Goal: Task Accomplishment & Management: Complete application form

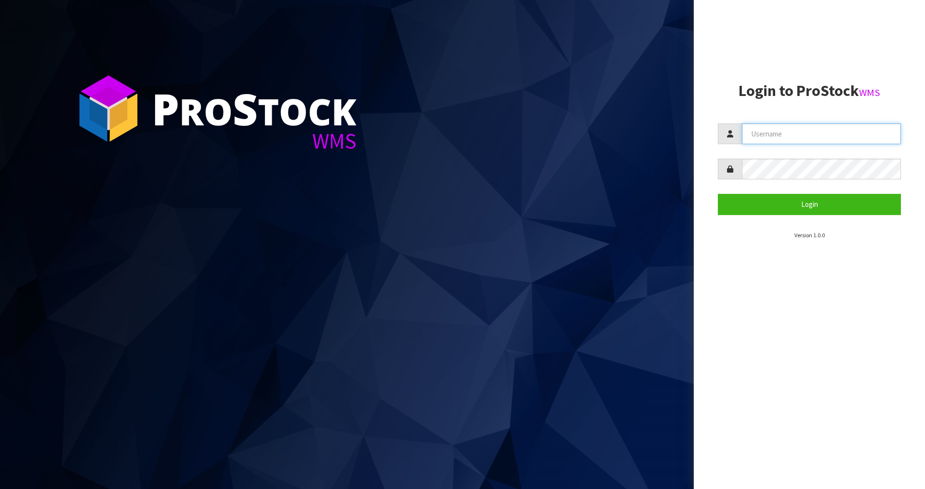
click at [821, 133] on input "text" at bounding box center [821, 133] width 159 height 21
type input "[PERSON_NAME]"
click at [718, 194] on button "Login" at bounding box center [809, 204] width 183 height 21
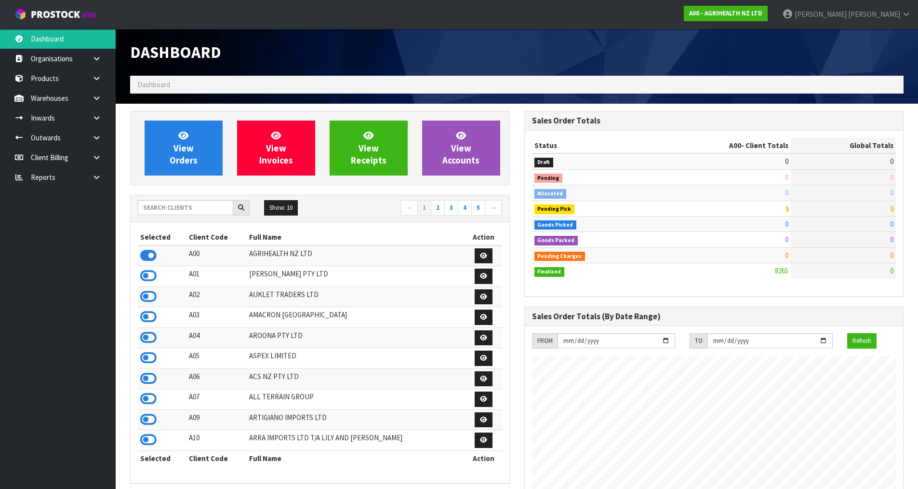
scroll to position [730, 394]
click at [174, 207] on input "text" at bounding box center [185, 207] width 95 height 15
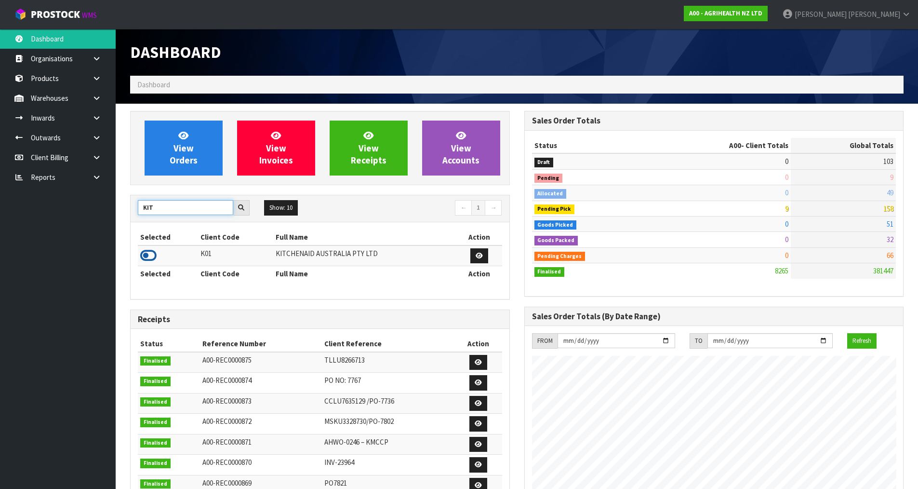
type input "KIT"
click at [151, 256] on icon at bounding box center [148, 255] width 16 height 14
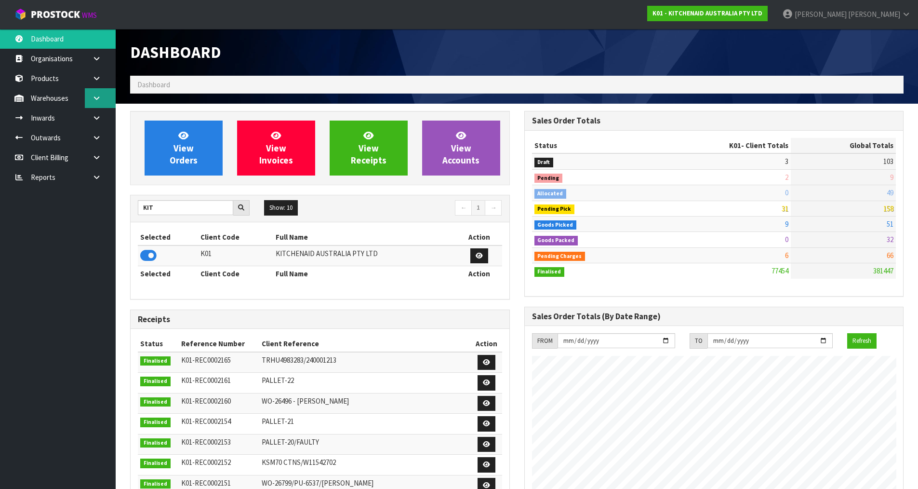
click at [94, 102] on link at bounding box center [100, 98] width 31 height 20
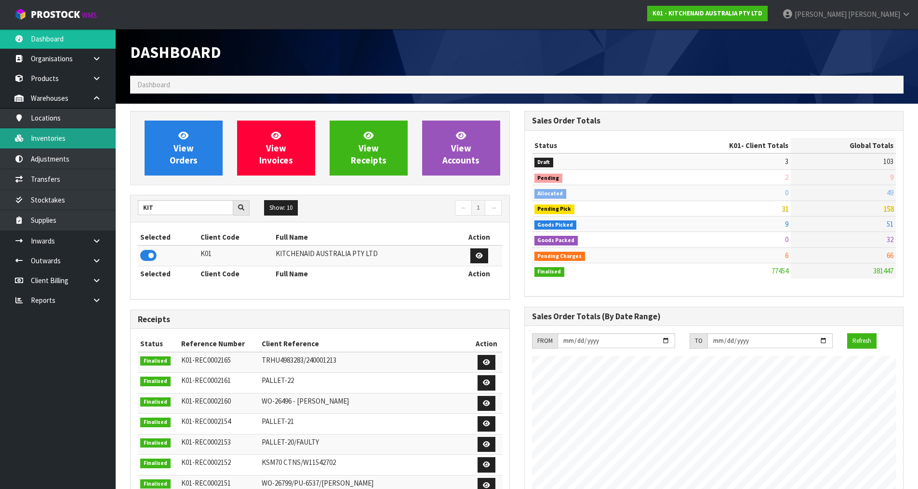
click at [84, 143] on link "Inventories" at bounding box center [58, 138] width 116 height 20
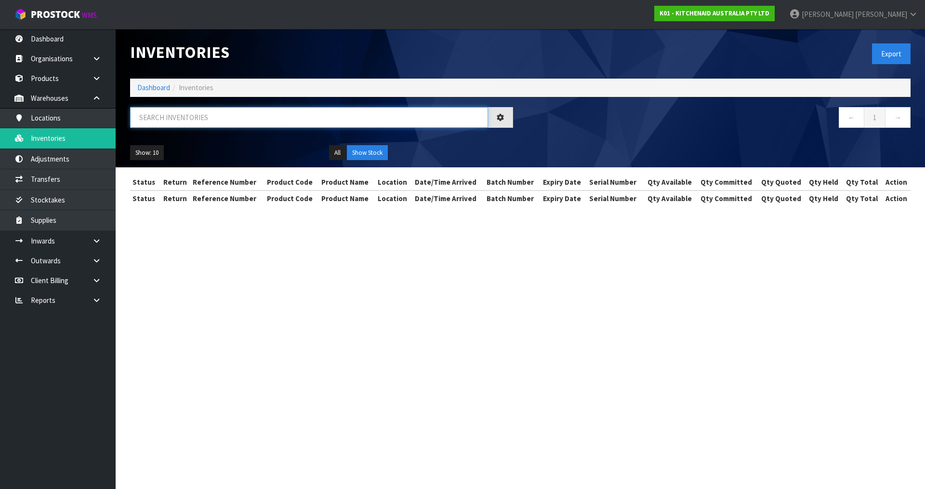
click at [178, 112] on input "text" at bounding box center [309, 117] width 358 height 21
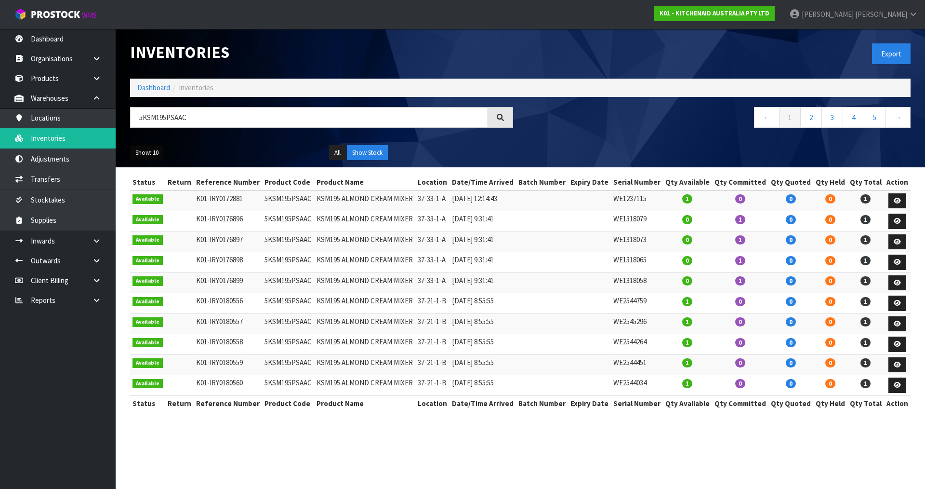
click at [154, 154] on button "Show: 10" at bounding box center [147, 152] width 34 height 15
click at [153, 198] on link "25" at bounding box center [169, 196] width 76 height 13
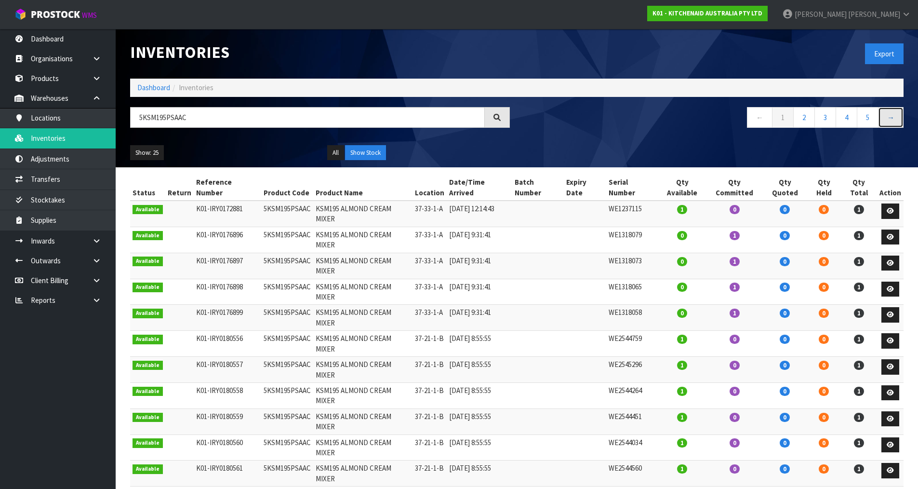
click at [890, 114] on link "→" at bounding box center [891, 117] width 26 height 21
click at [890, 120] on link "→" at bounding box center [891, 117] width 26 height 21
click at [892, 120] on link "→" at bounding box center [891, 117] width 26 height 21
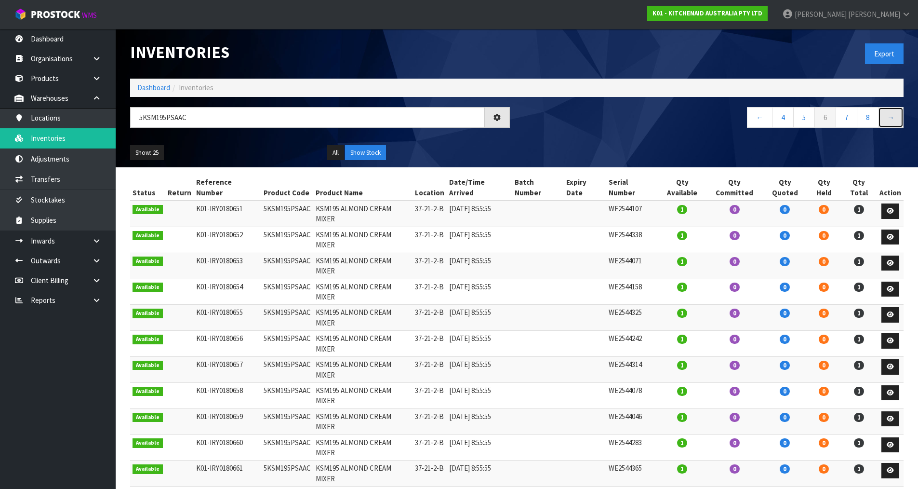
click at [892, 120] on link "→" at bounding box center [891, 117] width 26 height 21
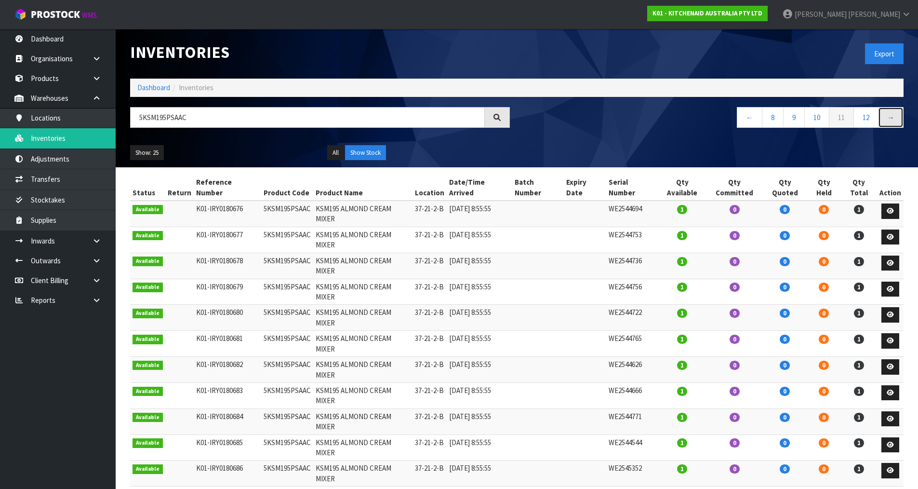
click at [892, 120] on link "→" at bounding box center [891, 117] width 26 height 21
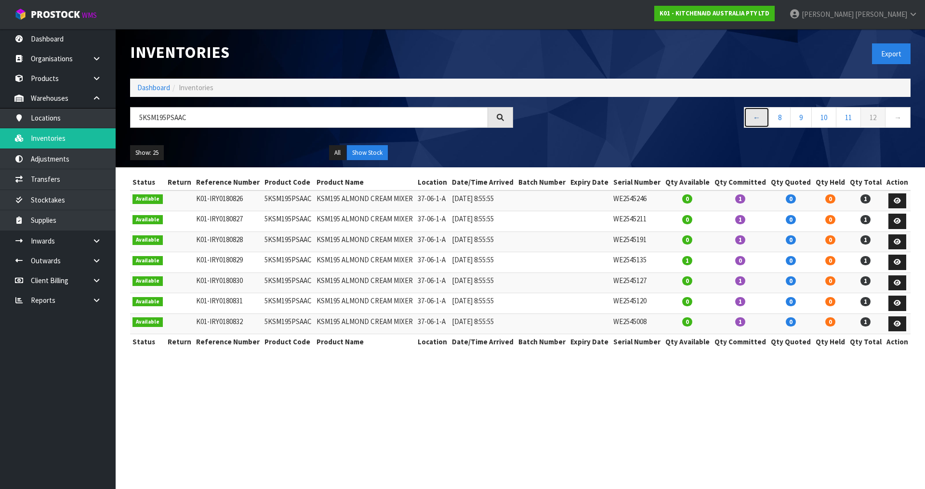
click at [756, 117] on link "←" at bounding box center [757, 117] width 26 height 21
click at [756, 117] on link "←" at bounding box center [761, 117] width 26 height 21
click at [756, 117] on link "←" at bounding box center [764, 117] width 26 height 21
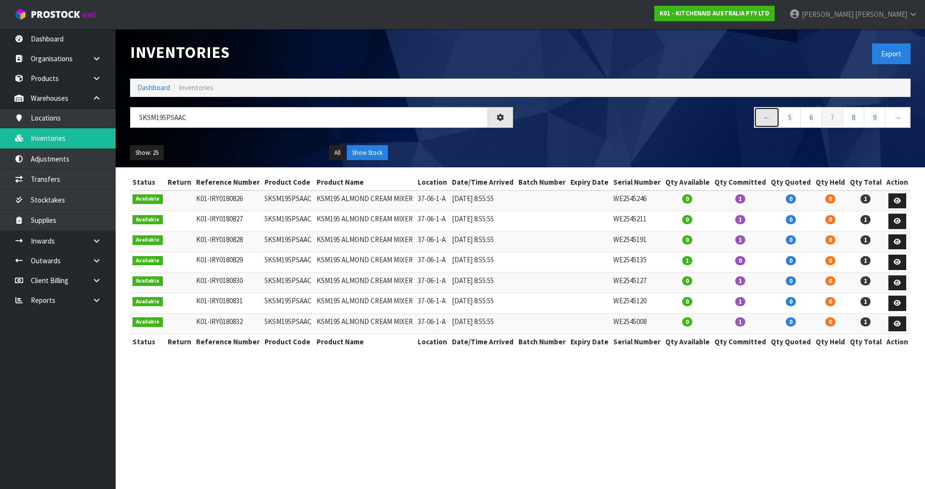
click at [756, 117] on link "←" at bounding box center [767, 117] width 26 height 21
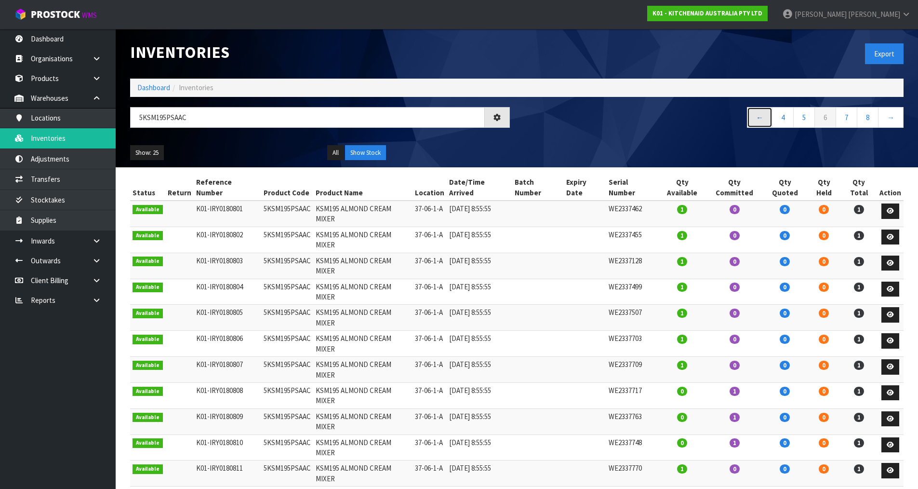
click at [756, 117] on link "←" at bounding box center [760, 117] width 26 height 21
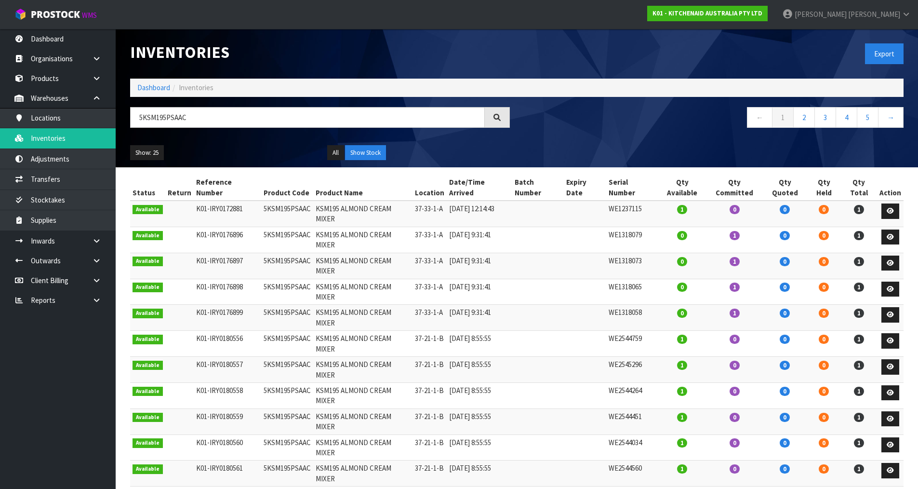
drag, startPoint x: 161, startPoint y: 2, endPoint x: 371, endPoint y: 45, distance: 213.9
click at [371, 45] on h1 "Inventories" at bounding box center [320, 52] width 380 height 18
click at [801, 118] on link "2" at bounding box center [804, 117] width 22 height 21
click at [831, 117] on link "3" at bounding box center [826, 117] width 22 height 21
click at [804, 117] on link "2" at bounding box center [804, 117] width 22 height 21
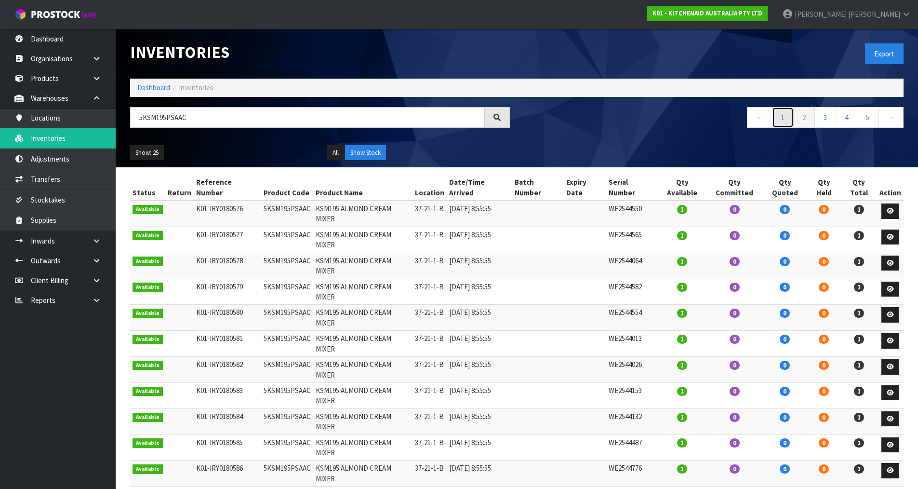
click at [780, 120] on link "1" at bounding box center [783, 117] width 22 height 21
click at [828, 118] on link "3" at bounding box center [826, 117] width 22 height 21
click at [845, 122] on link "4" at bounding box center [847, 117] width 22 height 21
click at [849, 120] on link "5" at bounding box center [847, 117] width 22 height 21
click at [850, 117] on link "6" at bounding box center [847, 117] width 22 height 21
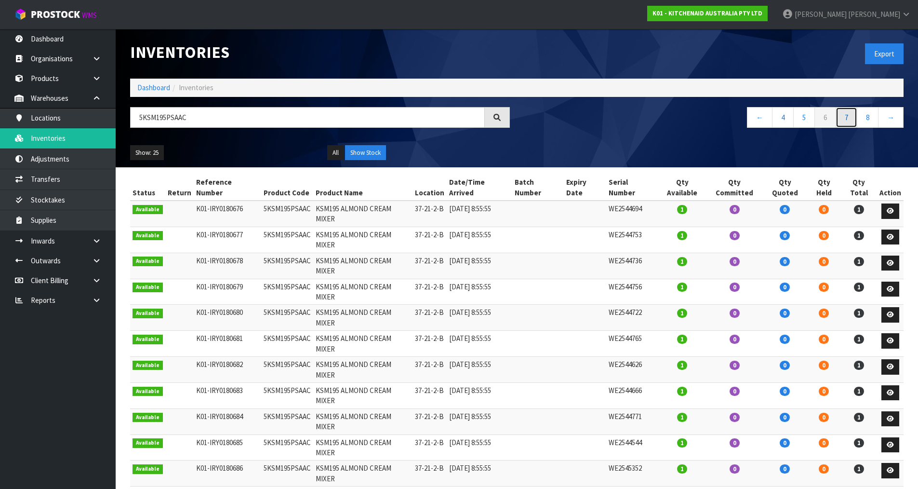
click at [848, 115] on link "7" at bounding box center [847, 117] width 22 height 21
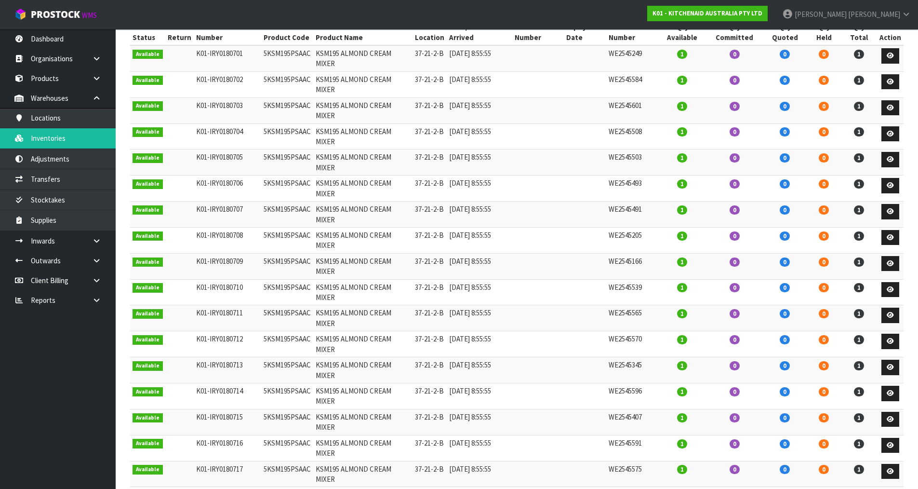
scroll to position [48, 0]
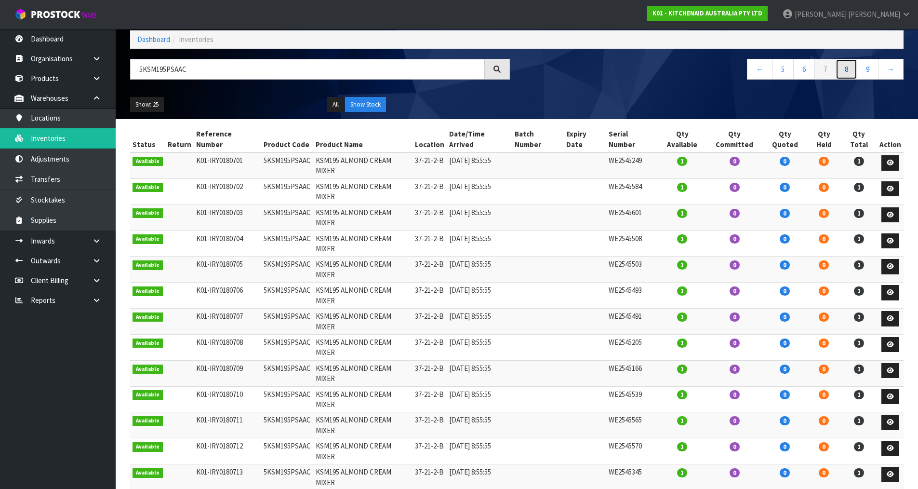
click at [846, 69] on link "8" at bounding box center [847, 69] width 22 height 21
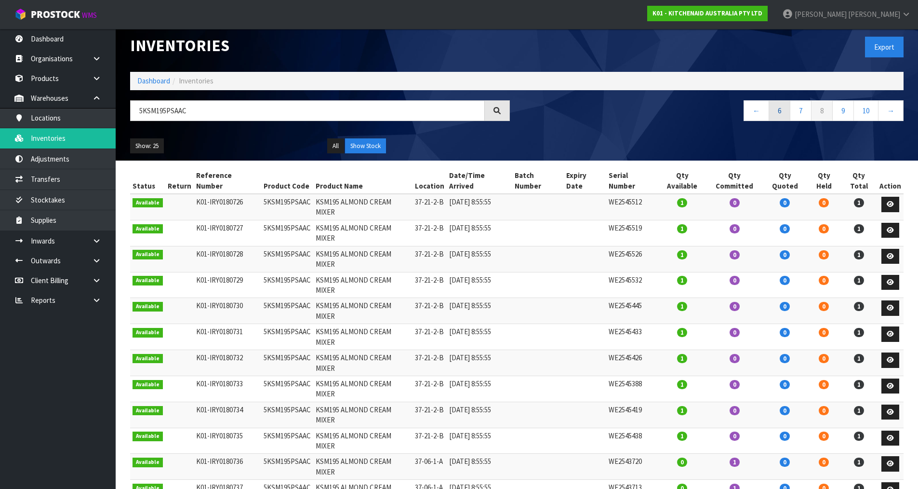
scroll to position [6, 0]
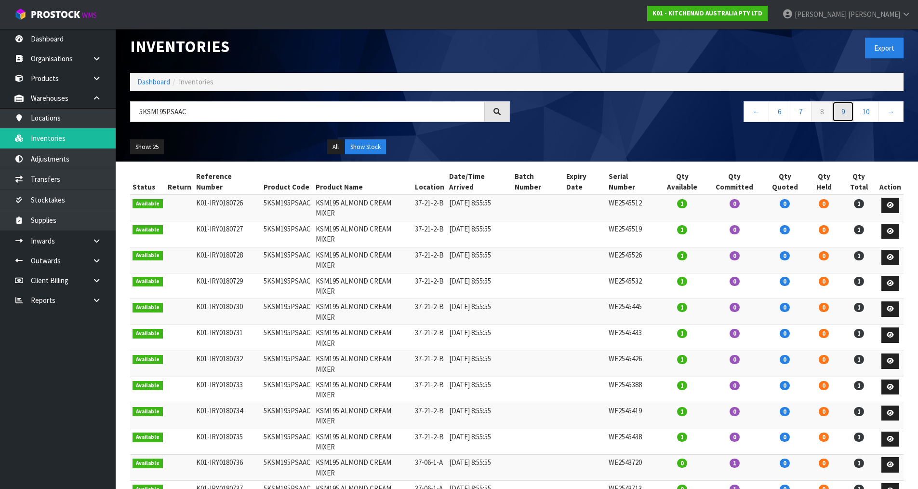
click at [846, 112] on link "9" at bounding box center [843, 111] width 22 height 21
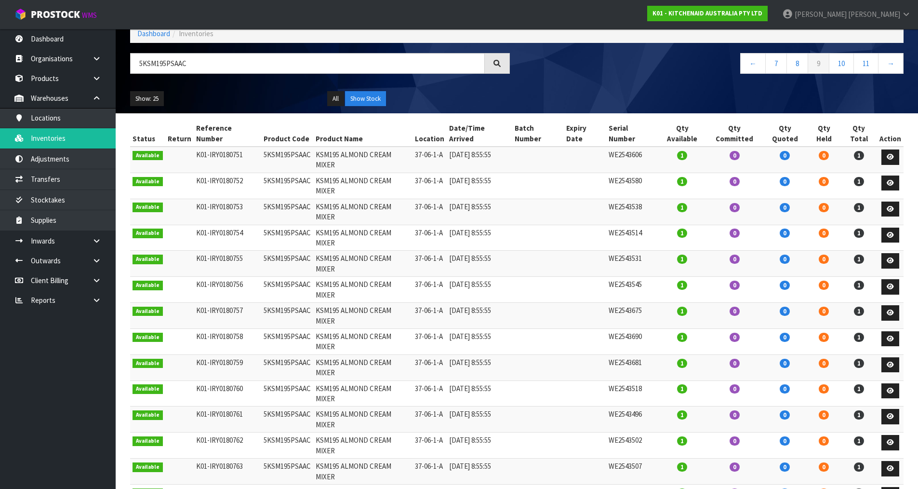
scroll to position [0, 0]
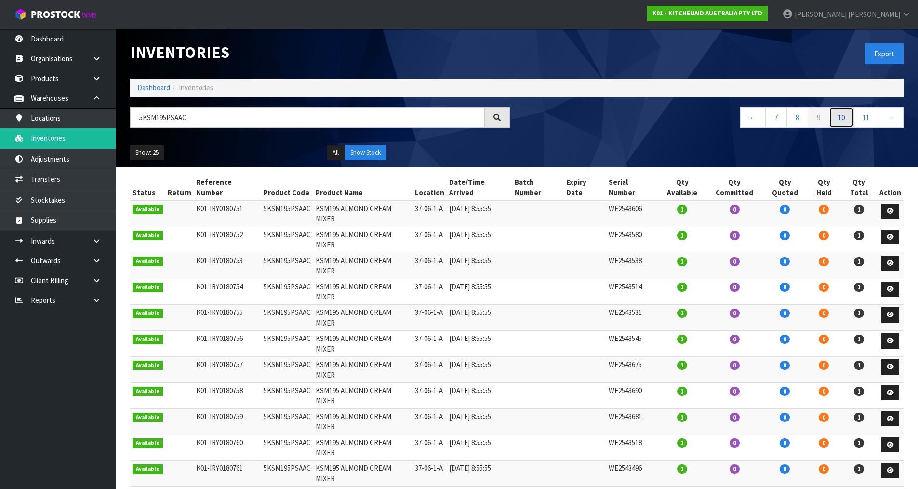
click at [844, 121] on link "10" at bounding box center [841, 117] width 25 height 21
click at [840, 122] on link "11" at bounding box center [841, 117] width 25 height 21
click at [863, 115] on link "12" at bounding box center [866, 117] width 25 height 21
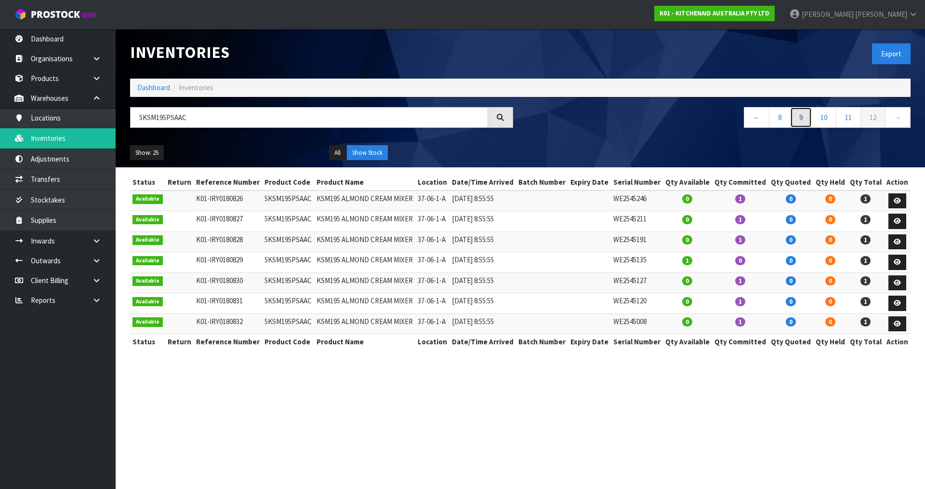
click at [802, 111] on link "9" at bounding box center [801, 117] width 22 height 21
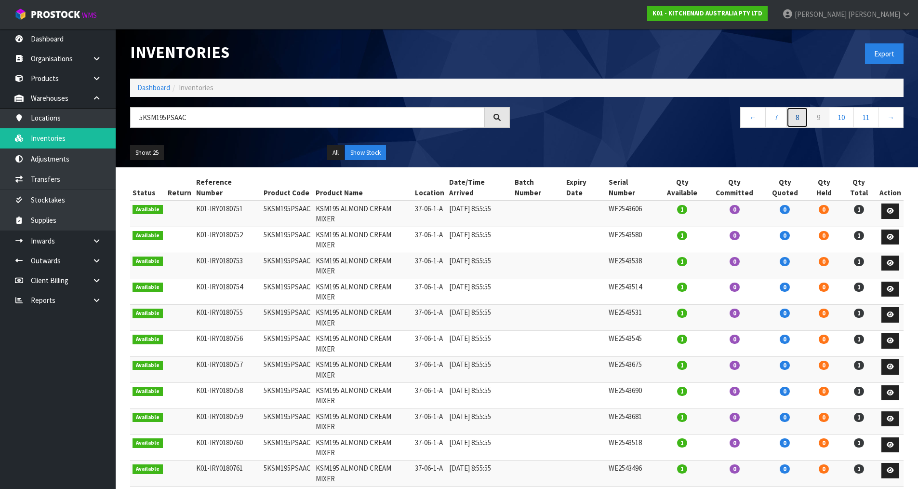
click at [795, 120] on link "8" at bounding box center [798, 117] width 22 height 21
click at [242, 115] on input "5KSM195PSAAC" at bounding box center [307, 117] width 355 height 21
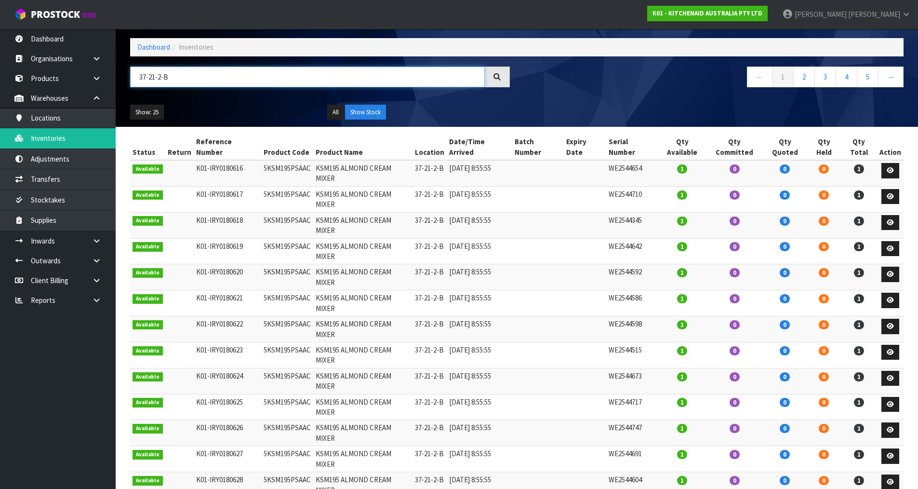
scroll to position [6, 0]
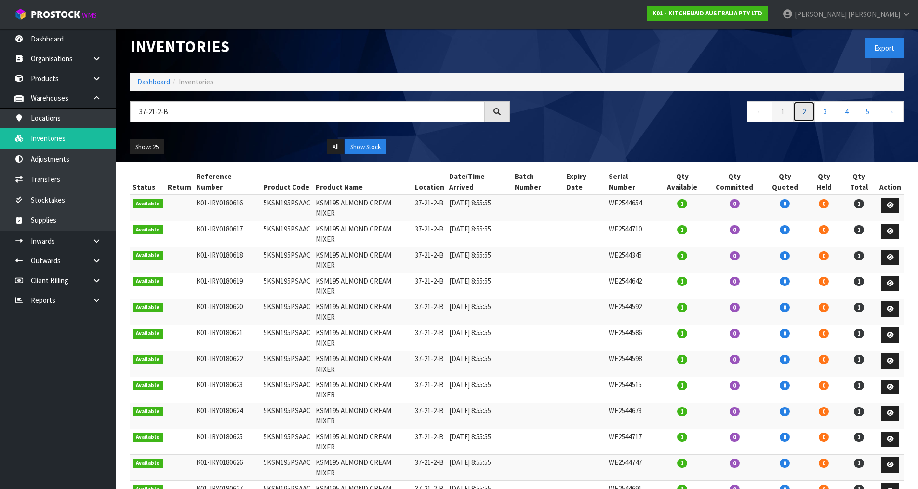
click at [809, 114] on link "2" at bounding box center [804, 111] width 22 height 21
click at [823, 111] on link "3" at bounding box center [826, 111] width 22 height 21
click at [163, 112] on input "37-21-2-B" at bounding box center [307, 111] width 355 height 21
click at [160, 112] on input "37-21-2-B" at bounding box center [307, 111] width 355 height 21
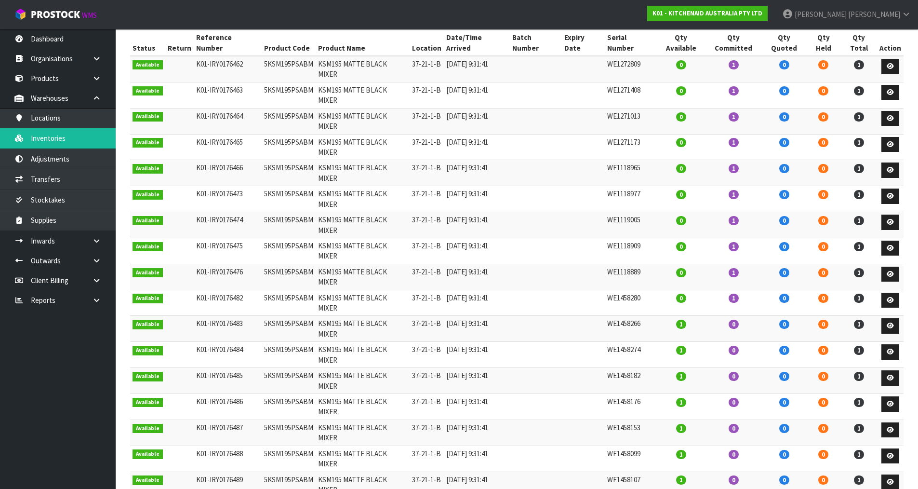
scroll to position [0, 0]
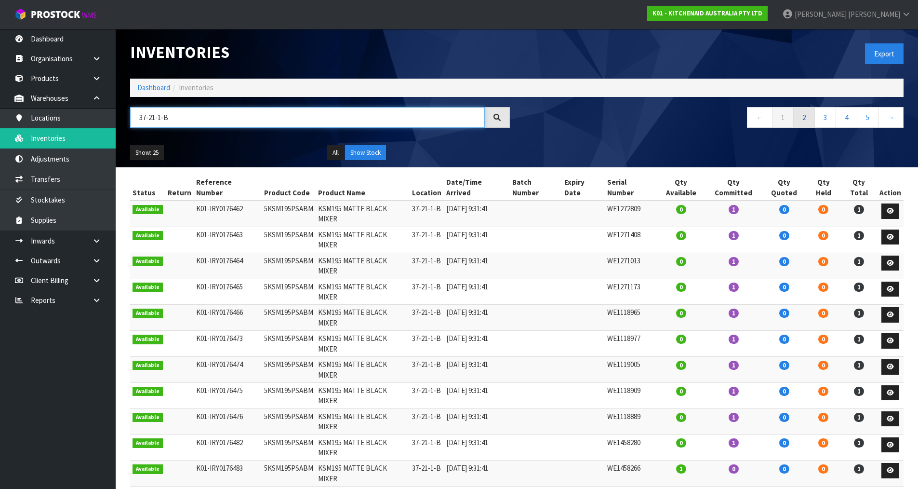
type input "37-21-1-B"
click at [806, 118] on link "2" at bounding box center [804, 117] width 22 height 21
click at [830, 112] on link "3" at bounding box center [826, 117] width 22 height 21
click at [845, 119] on link "4" at bounding box center [847, 117] width 22 height 21
click at [845, 119] on link "5" at bounding box center [847, 117] width 22 height 21
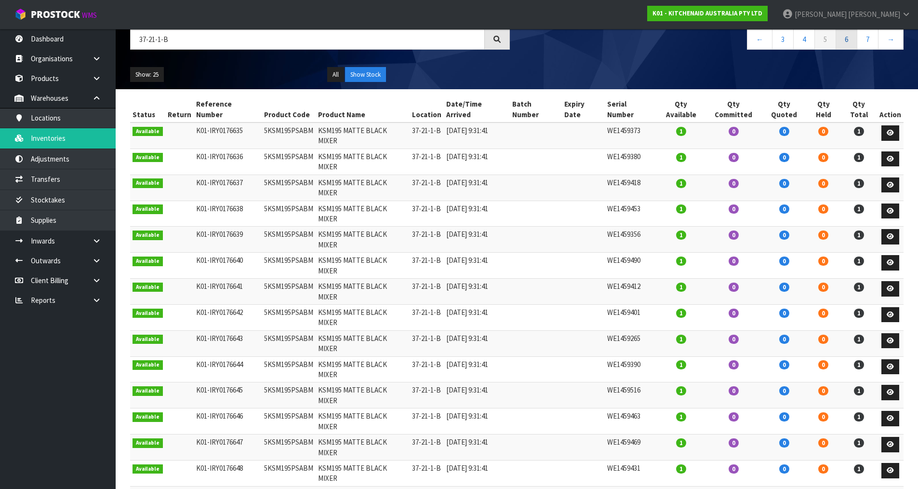
scroll to position [54, 0]
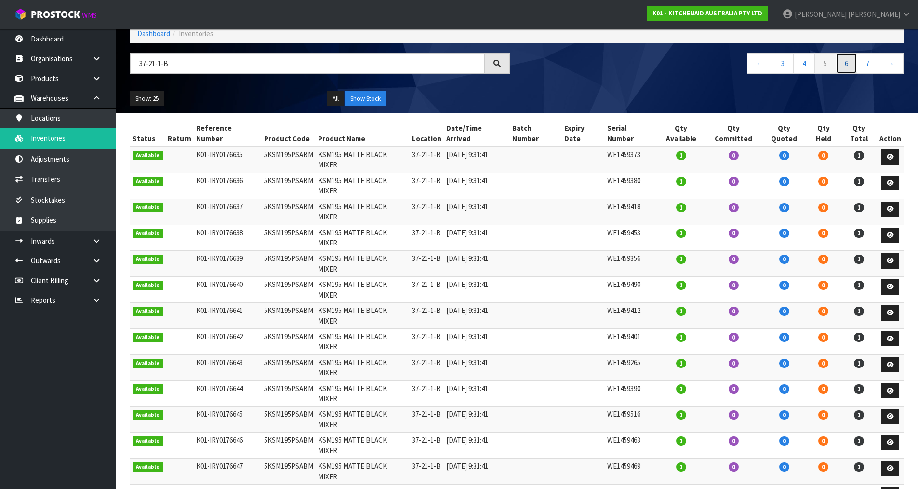
click at [847, 57] on link "6" at bounding box center [847, 63] width 22 height 21
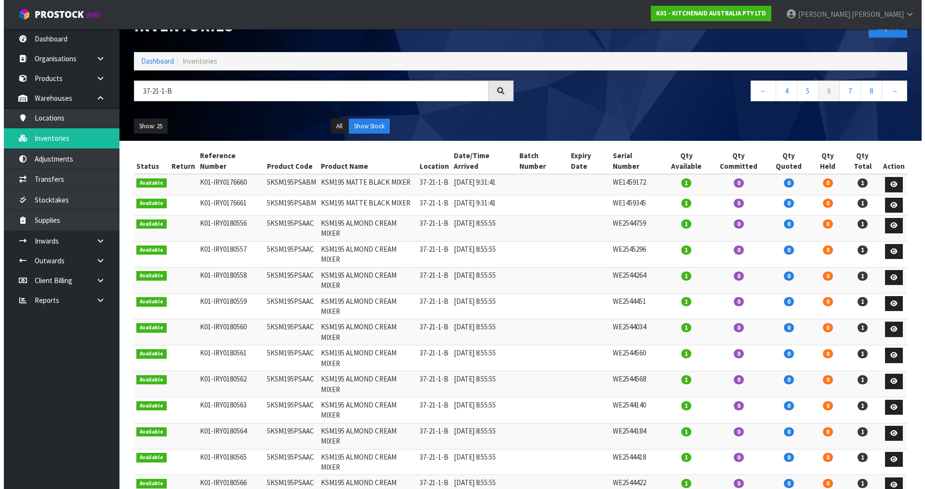
scroll to position [0, 0]
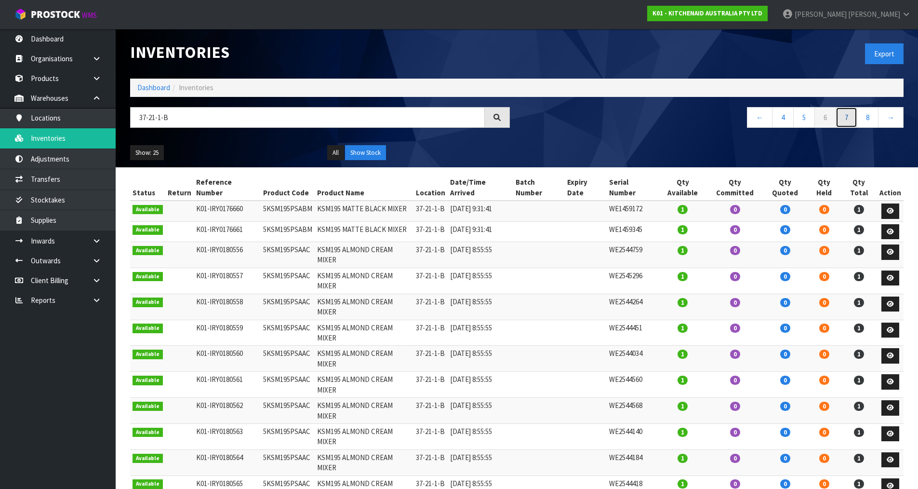
click at [847, 120] on link "7" at bounding box center [847, 117] width 22 height 21
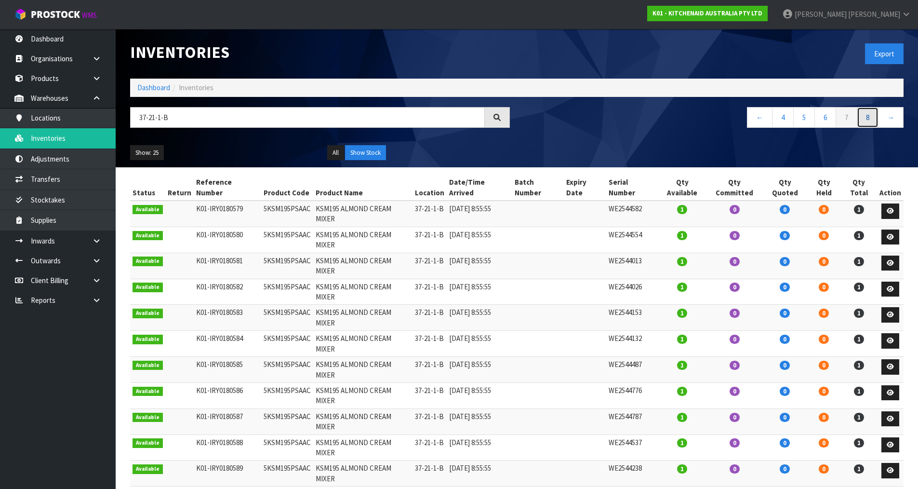
click at [868, 121] on link "8" at bounding box center [868, 117] width 22 height 21
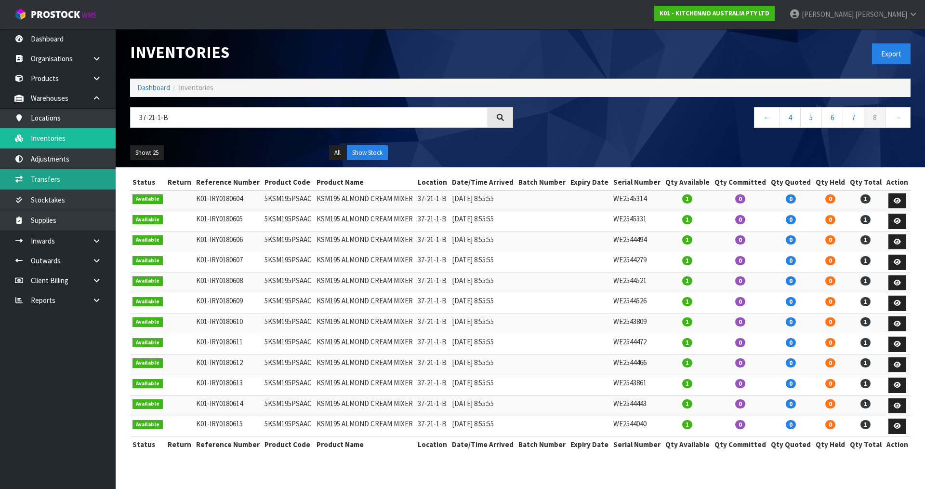
click at [90, 176] on link "Transfers" at bounding box center [58, 179] width 116 height 20
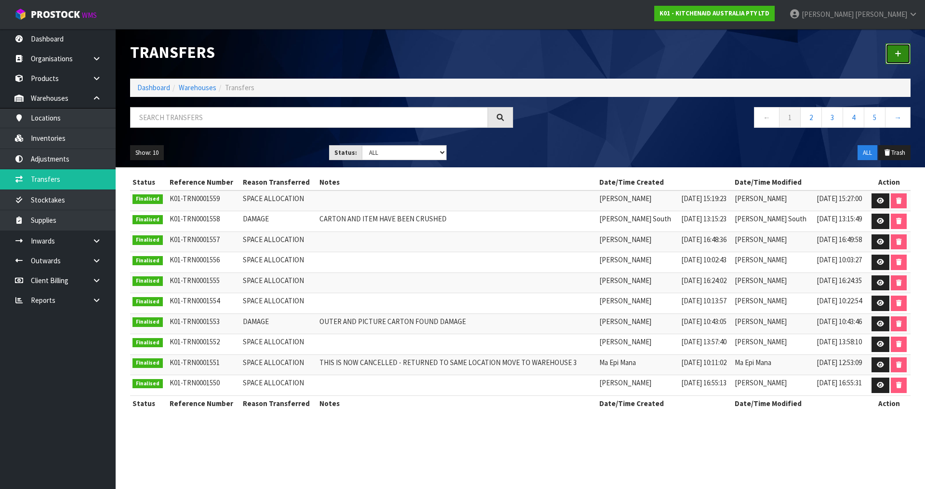
click at [897, 58] on link at bounding box center [898, 53] width 25 height 21
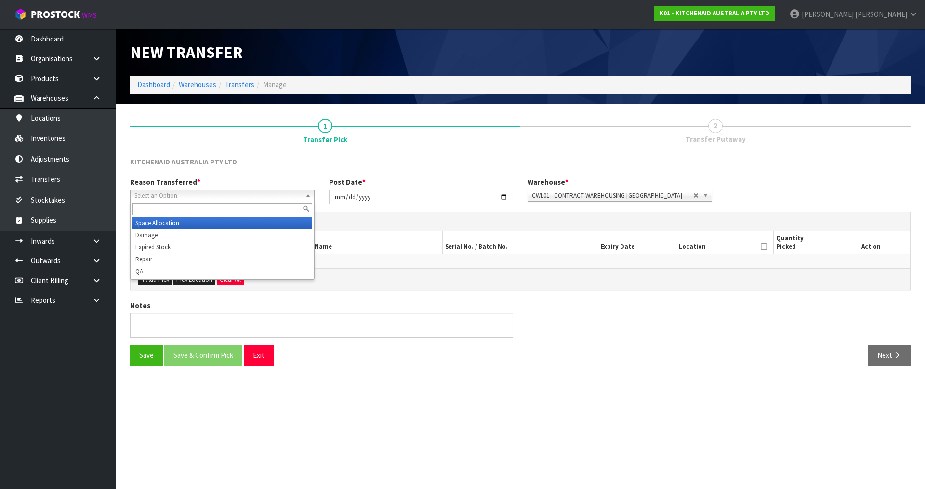
click at [245, 191] on span "Select an Option" at bounding box center [217, 196] width 167 height 12
click at [258, 222] on li "Space Allocation" at bounding box center [223, 223] width 180 height 12
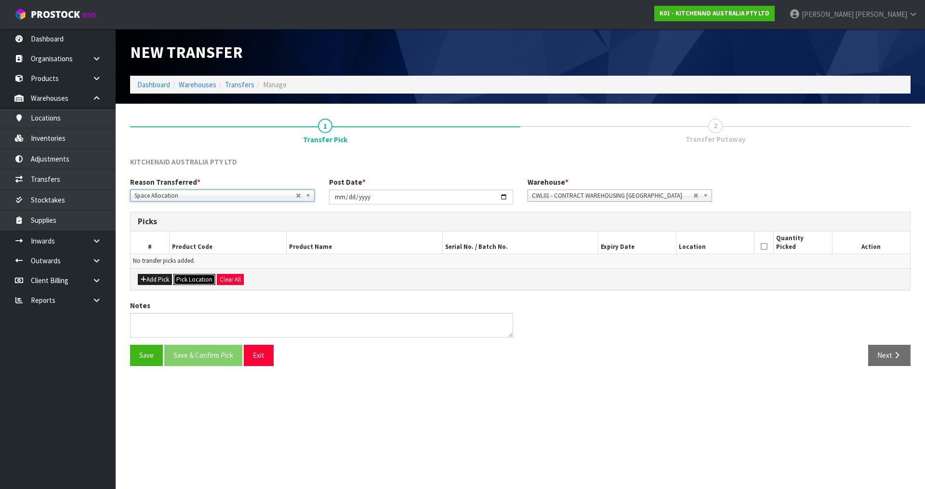
click at [188, 277] on button "Pick Location" at bounding box center [195, 280] width 42 height 12
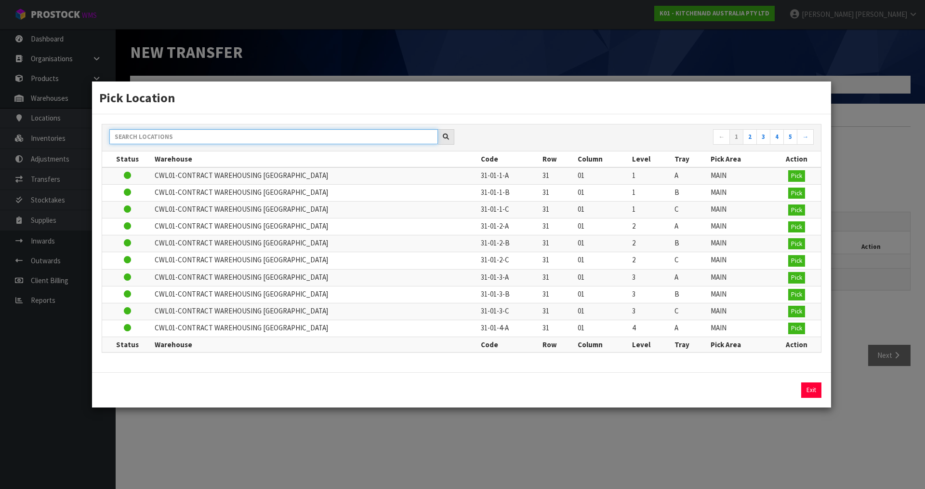
click at [164, 136] on input "text" at bounding box center [273, 136] width 329 height 15
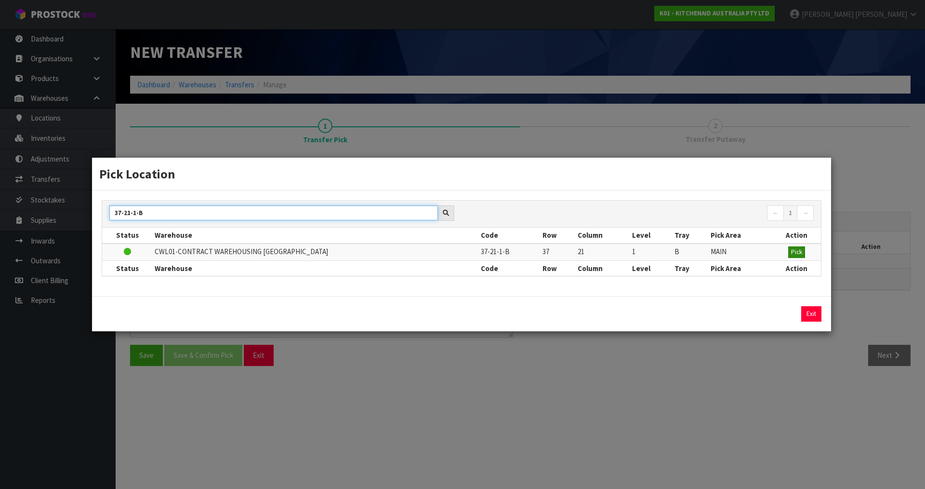
type input "37-21-1-B"
click at [802, 256] on button "Pick" at bounding box center [796, 252] width 17 height 12
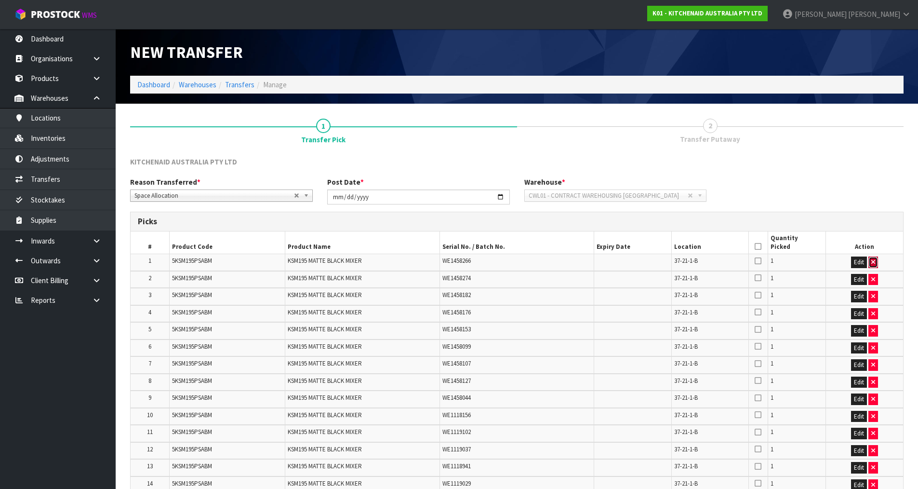
click at [872, 263] on icon "button" at bounding box center [873, 262] width 4 height 6
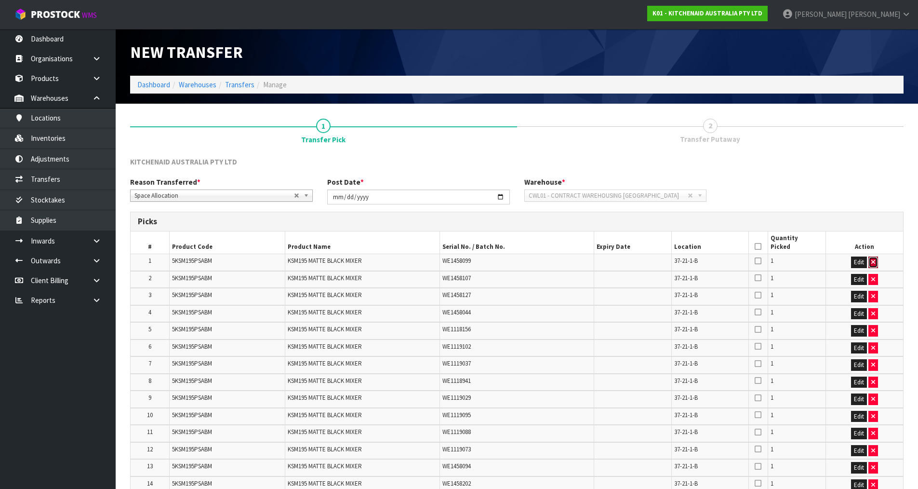
click at [872, 263] on icon "button" at bounding box center [873, 262] width 4 height 6
click at [872, 276] on icon "button" at bounding box center [873, 279] width 4 height 6
click at [872, 263] on icon "button" at bounding box center [873, 262] width 4 height 6
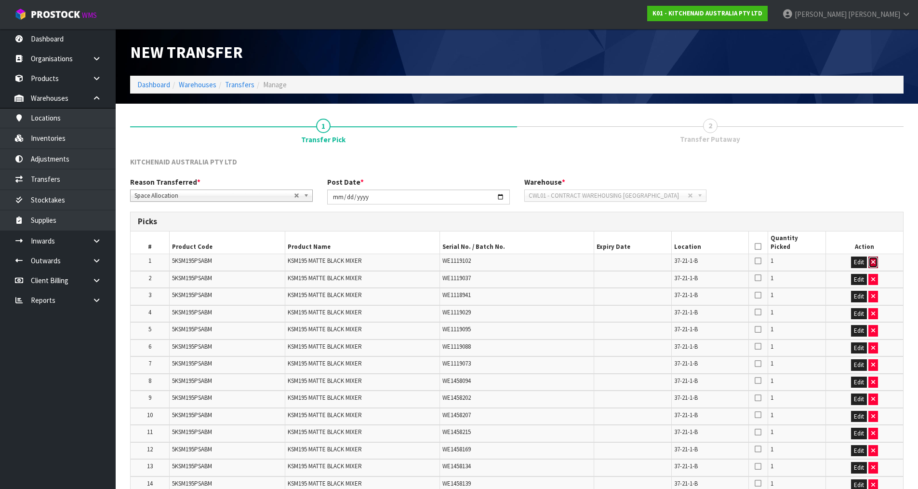
click at [872, 263] on icon "button" at bounding box center [873, 262] width 4 height 6
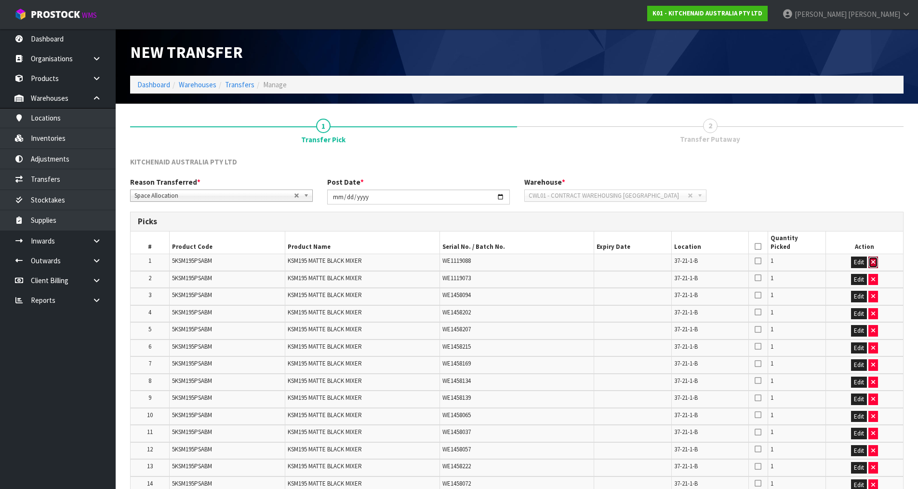
click at [872, 263] on icon "button" at bounding box center [873, 262] width 4 height 6
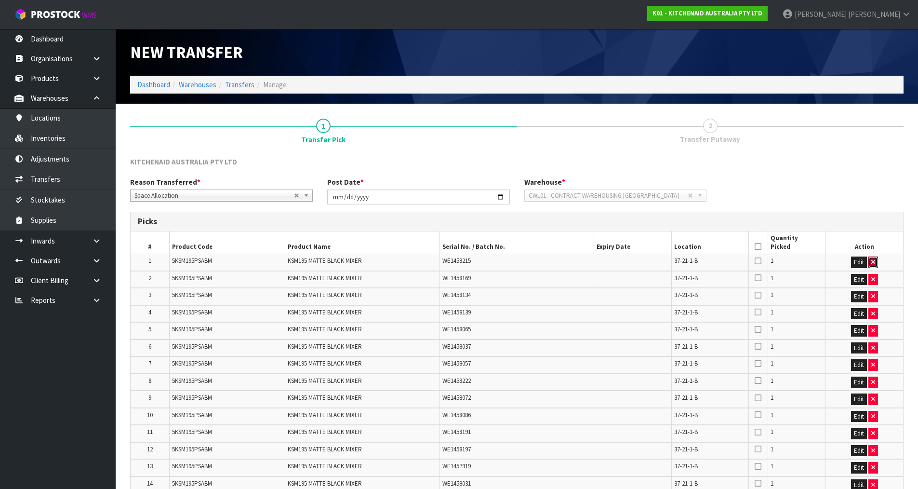
click at [872, 263] on icon "button" at bounding box center [873, 262] width 4 height 6
click at [872, 276] on icon "button" at bounding box center [873, 279] width 4 height 6
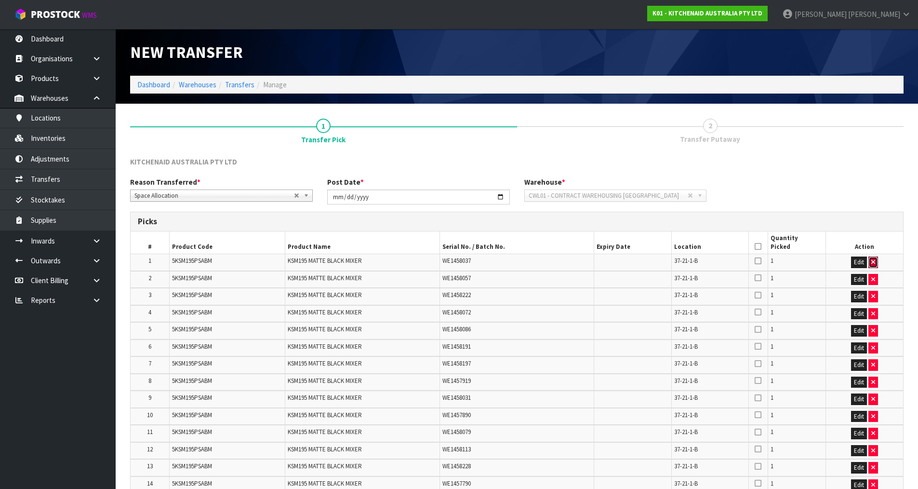
click at [872, 263] on icon "button" at bounding box center [873, 262] width 4 height 6
click at [872, 276] on icon "button" at bounding box center [873, 279] width 4 height 6
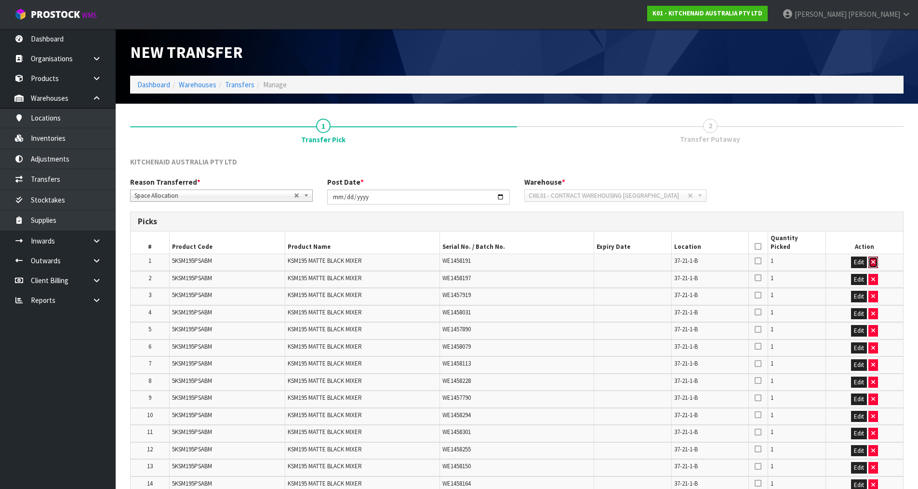
click at [872, 263] on icon "button" at bounding box center [873, 262] width 4 height 6
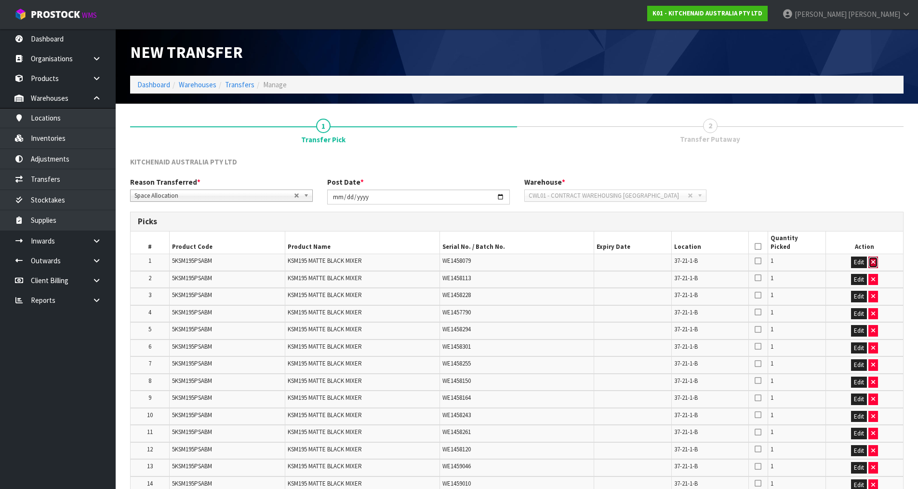
click at [872, 262] on icon "button" at bounding box center [873, 262] width 4 height 6
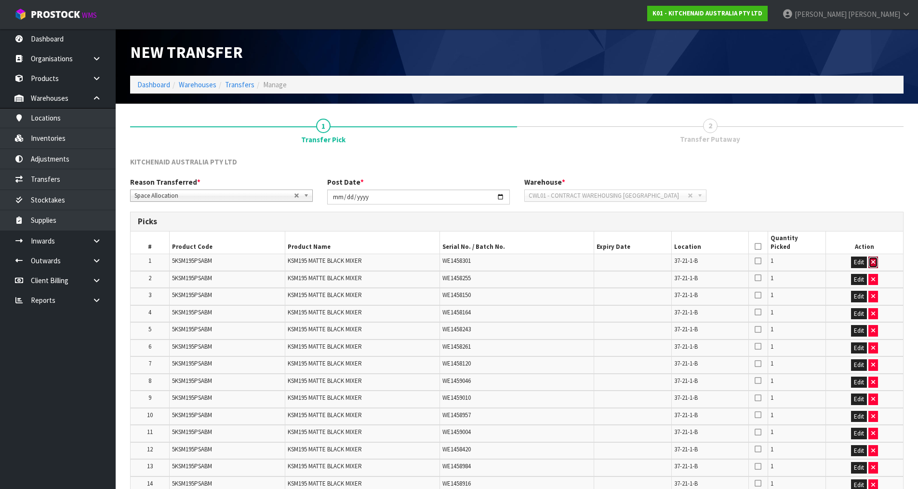
click at [872, 262] on icon "button" at bounding box center [873, 262] width 4 height 6
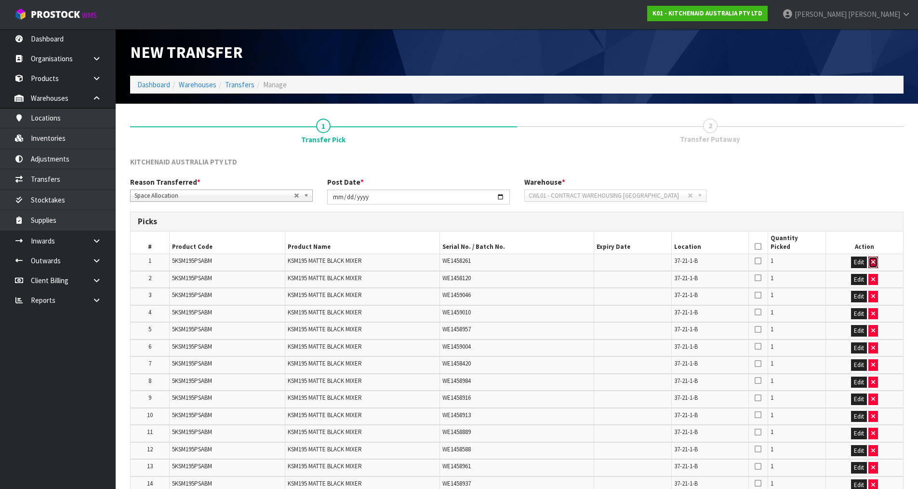
click at [872, 262] on icon "button" at bounding box center [873, 262] width 4 height 6
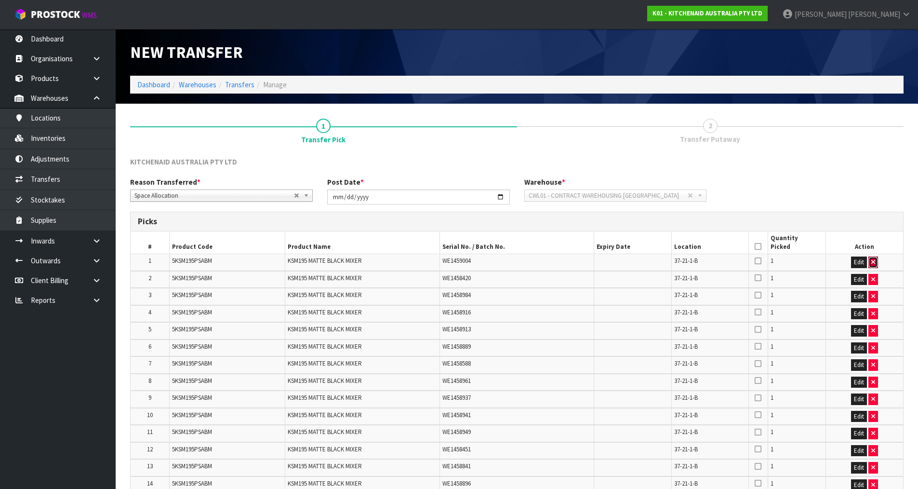
click at [872, 262] on icon "button" at bounding box center [873, 262] width 4 height 6
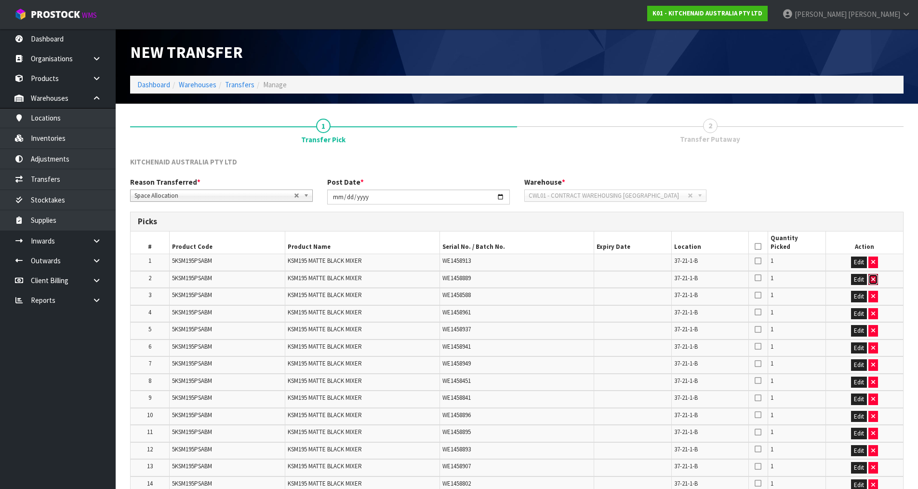
click at [872, 276] on icon "button" at bounding box center [873, 279] width 4 height 6
click at [872, 262] on icon "button" at bounding box center [873, 262] width 4 height 6
click at [873, 263] on icon "button" at bounding box center [873, 262] width 4 height 6
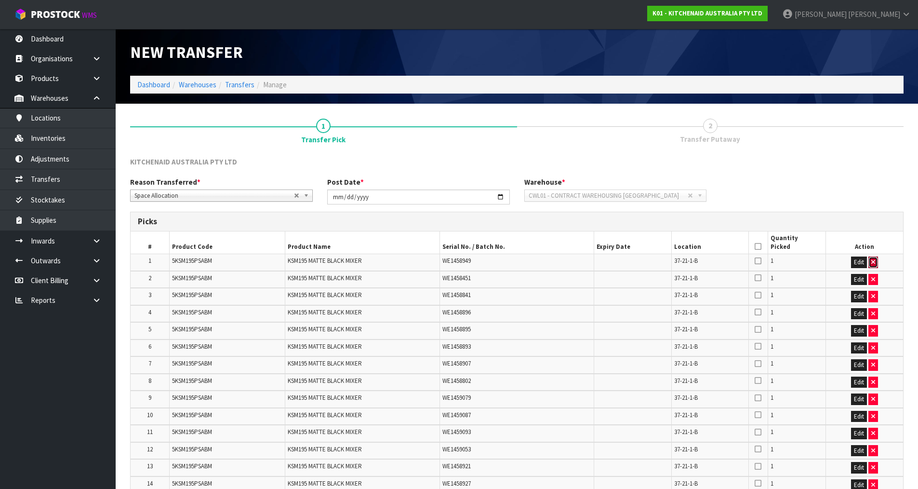
click at [873, 263] on icon "button" at bounding box center [873, 262] width 4 height 6
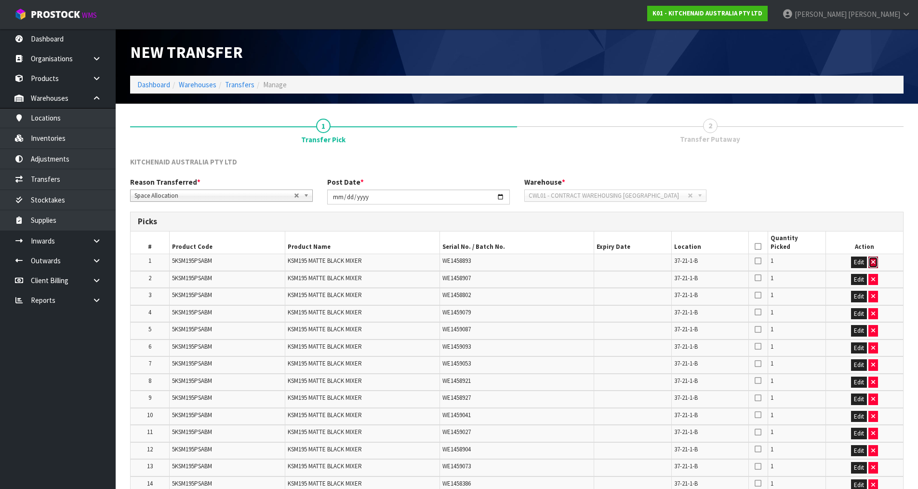
click at [873, 263] on icon "button" at bounding box center [873, 262] width 4 height 6
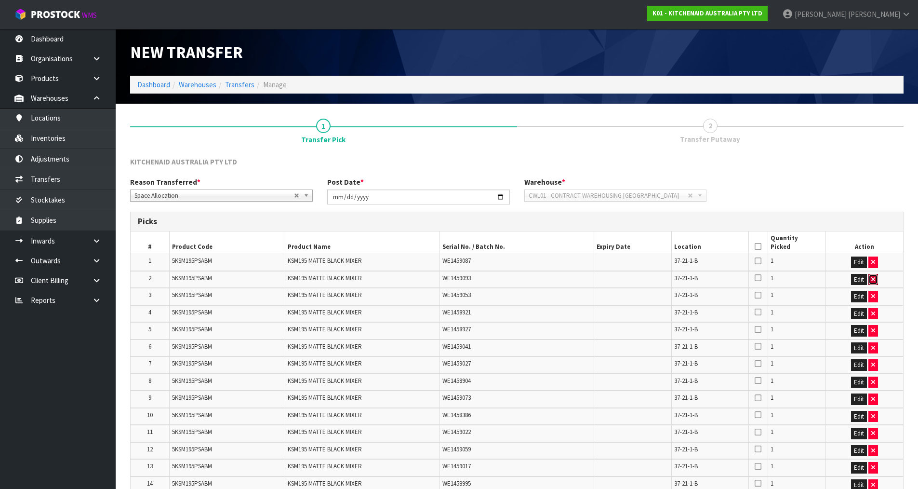
click at [873, 276] on icon "button" at bounding box center [873, 279] width 4 height 6
click at [873, 263] on icon "button" at bounding box center [873, 262] width 4 height 6
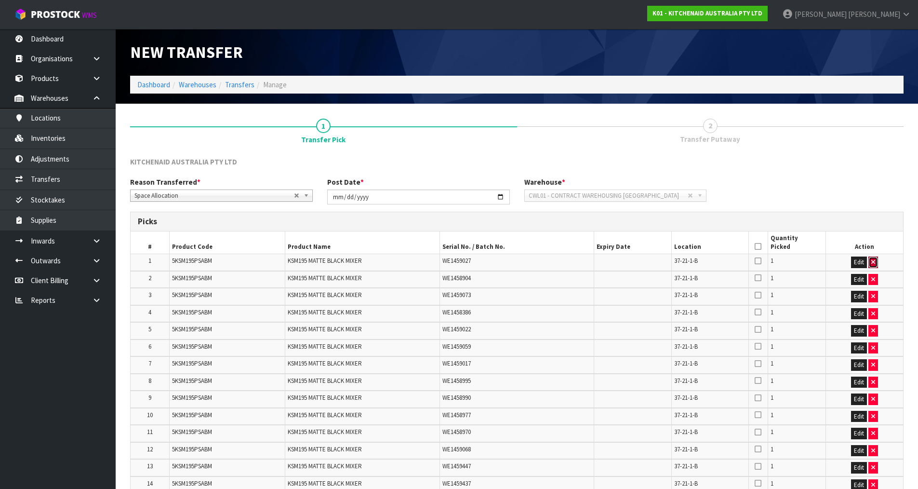
click at [873, 263] on icon "button" at bounding box center [873, 262] width 4 height 6
click at [873, 276] on icon "button" at bounding box center [873, 279] width 4 height 6
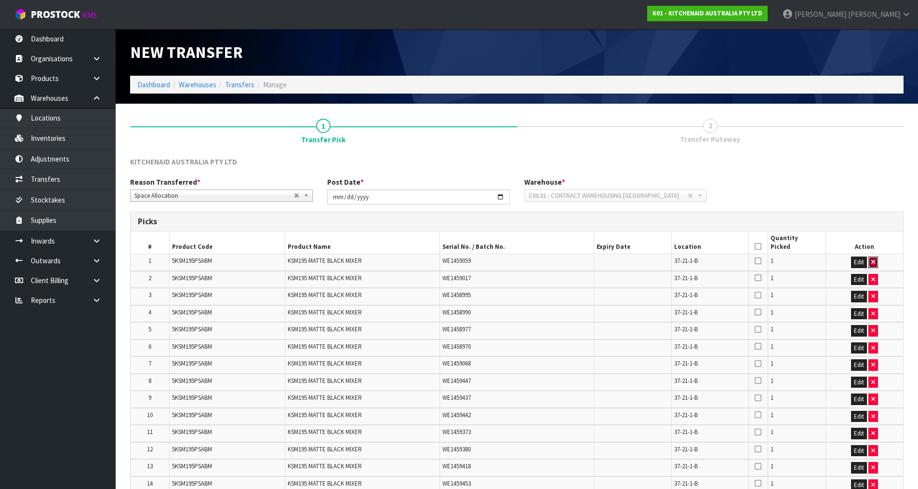
click at [873, 263] on icon "button" at bounding box center [873, 262] width 4 height 6
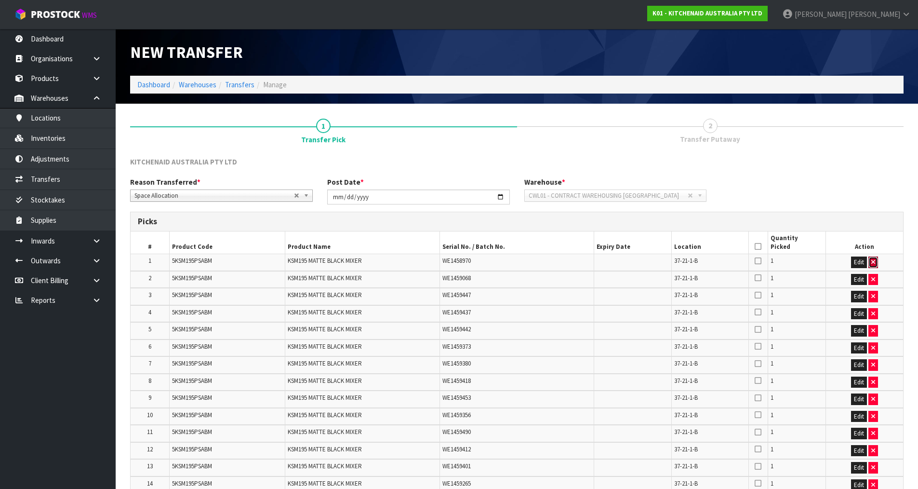
click at [873, 263] on icon "button" at bounding box center [873, 262] width 4 height 6
click at [873, 276] on icon "button" at bounding box center [873, 279] width 4 height 6
click at [873, 263] on icon "button" at bounding box center [873, 262] width 4 height 6
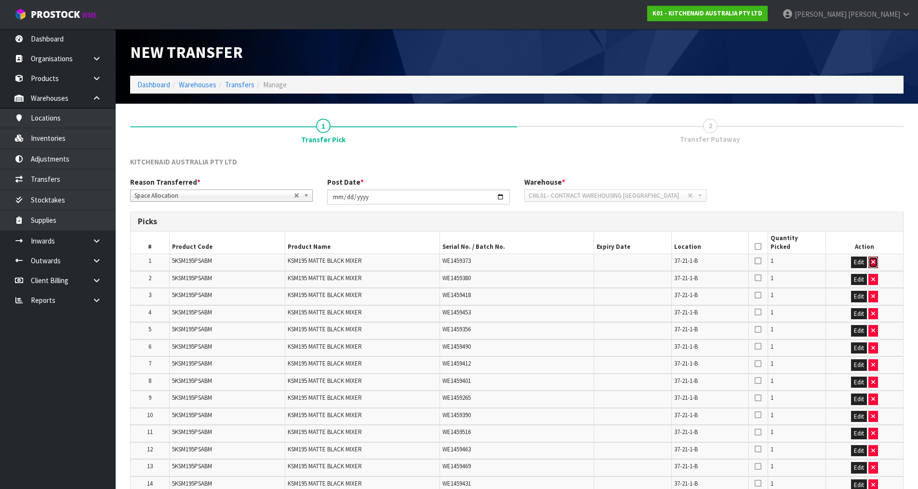
click at [873, 263] on icon "button" at bounding box center [873, 262] width 4 height 6
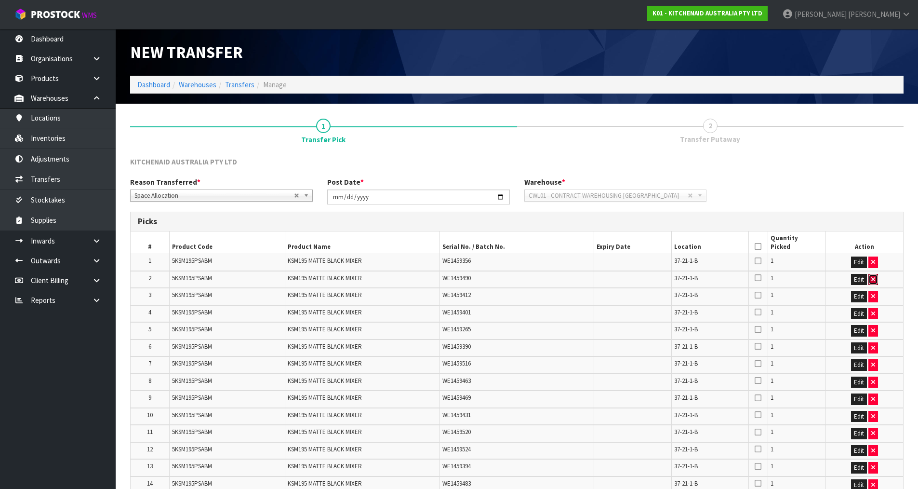
click at [873, 276] on icon "button" at bounding box center [873, 279] width 4 height 6
click at [873, 263] on icon "button" at bounding box center [873, 262] width 4 height 6
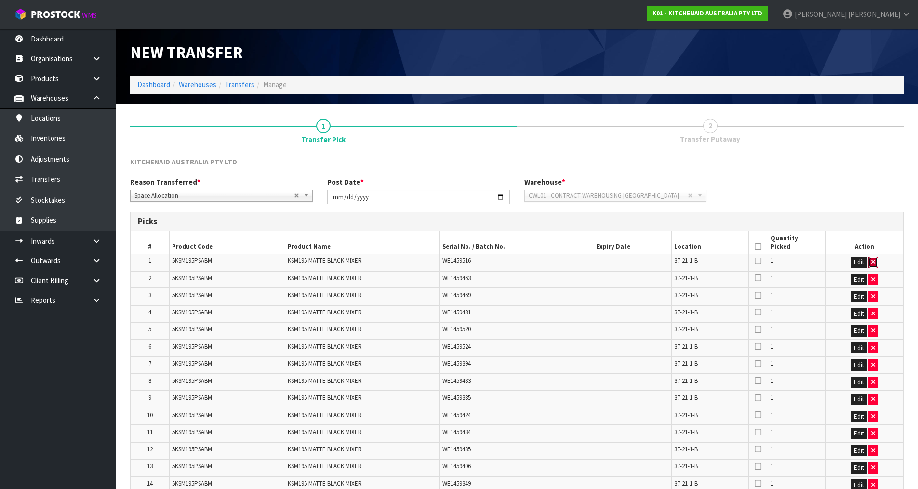
click at [873, 263] on icon "button" at bounding box center [873, 262] width 4 height 6
click at [873, 276] on icon "button" at bounding box center [873, 279] width 4 height 6
click at [873, 263] on icon "button" at bounding box center [873, 262] width 4 height 6
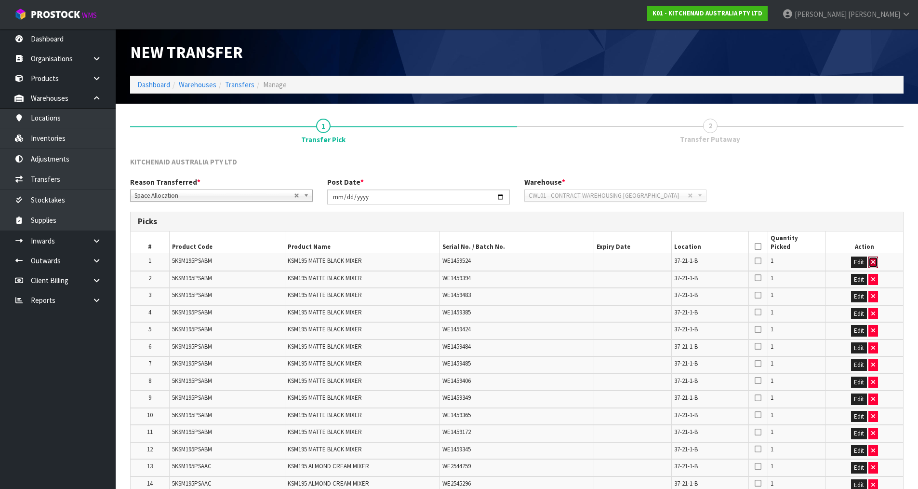
click at [873, 263] on icon "button" at bounding box center [873, 262] width 4 height 6
click at [873, 276] on icon "button" at bounding box center [873, 279] width 4 height 6
click at [873, 263] on icon "button" at bounding box center [873, 262] width 4 height 6
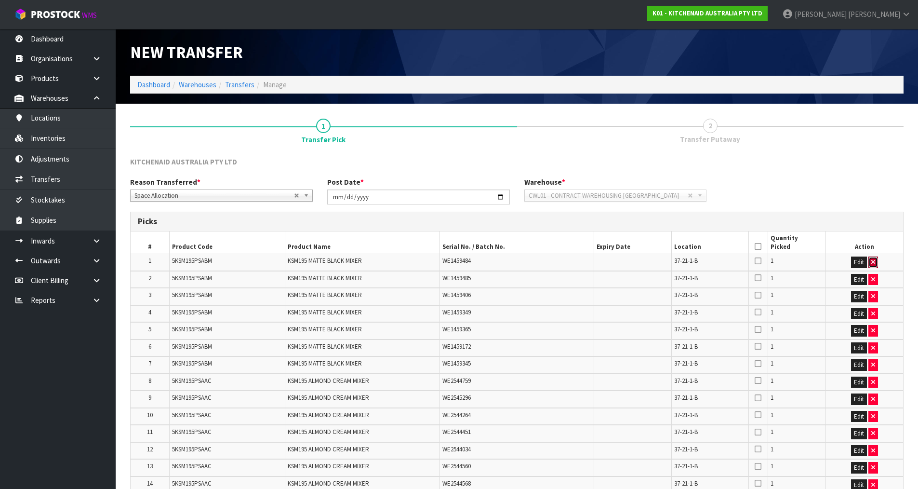
click at [873, 263] on icon "button" at bounding box center [873, 262] width 4 height 6
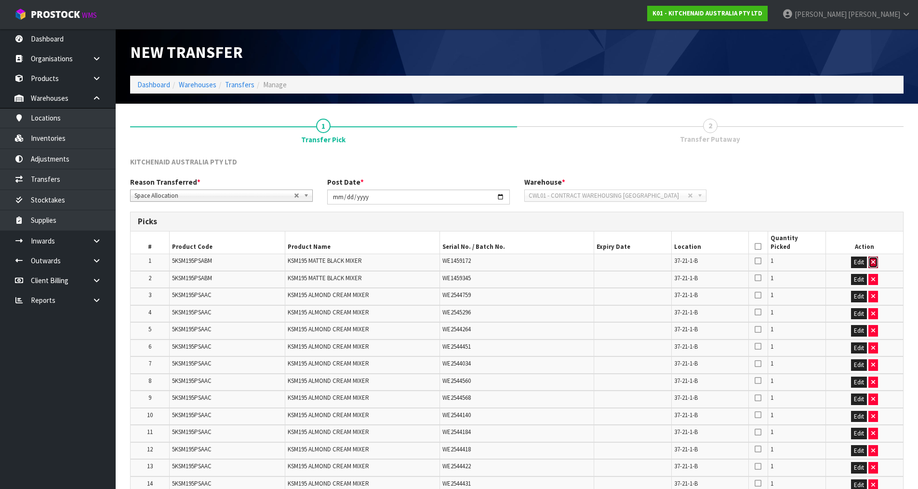
click at [873, 263] on icon "button" at bounding box center [873, 262] width 4 height 6
click at [759, 246] on icon at bounding box center [758, 246] width 7 height 0
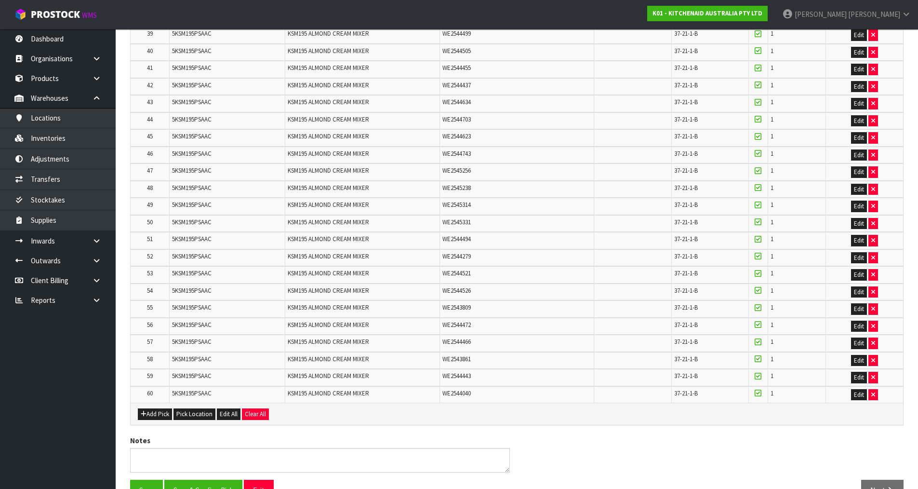
scroll to position [903, 0]
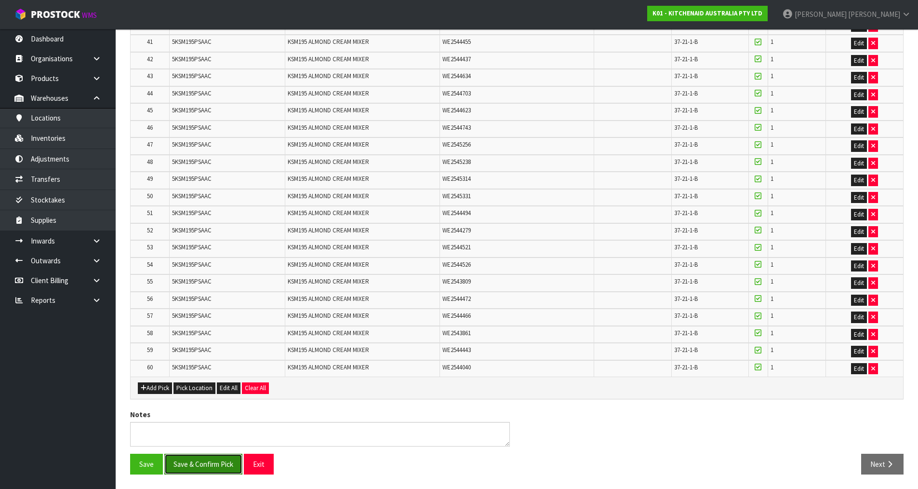
click at [207, 466] on button "Save & Confirm Pick" at bounding box center [203, 464] width 78 height 21
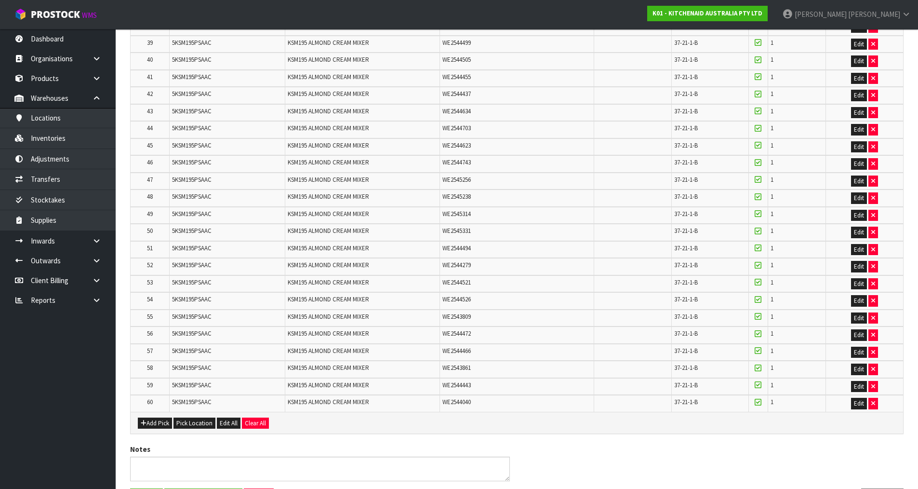
scroll to position [0, 0]
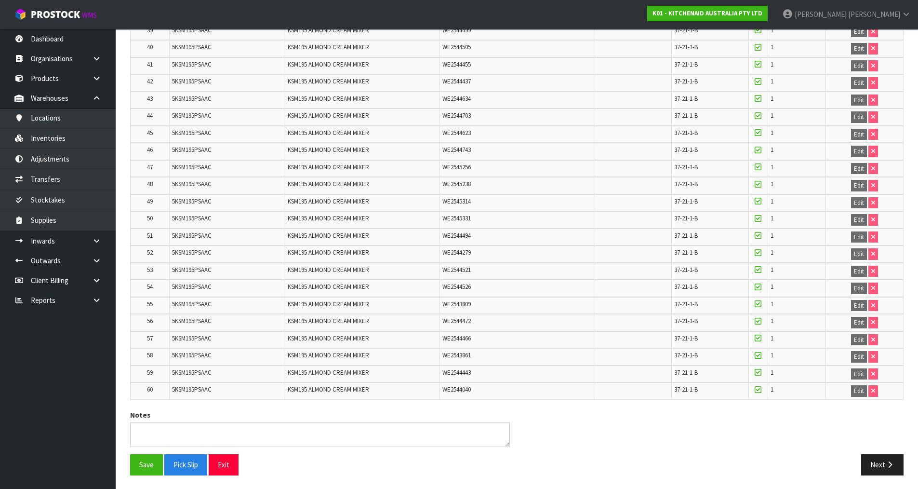
scroll to position [917, 0]
click at [885, 464] on icon "button" at bounding box center [889, 463] width 9 height 7
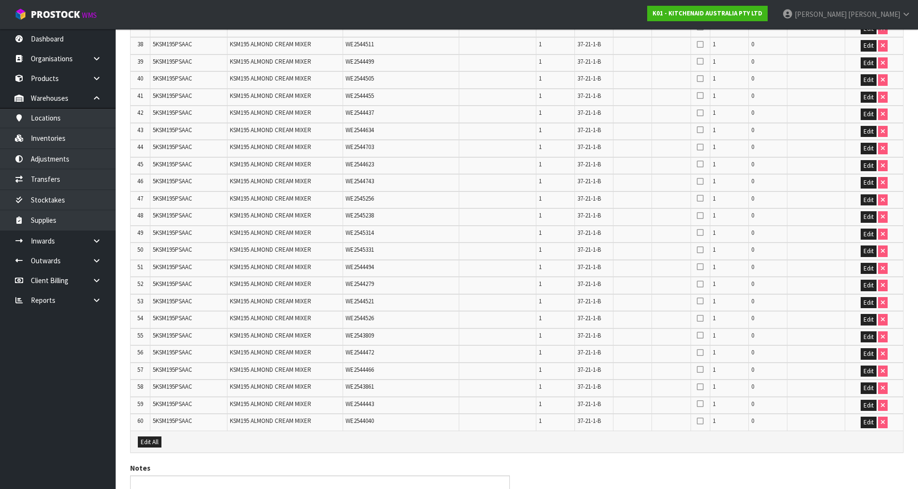
scroll to position [938, 0]
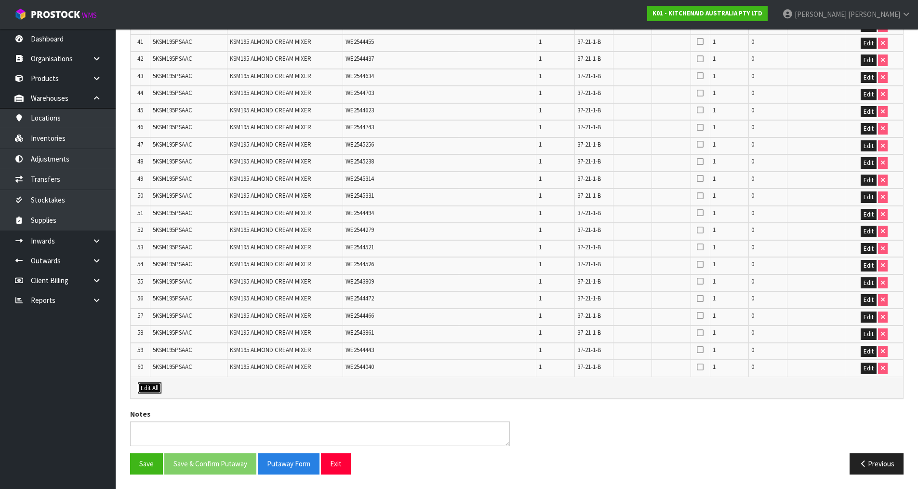
click at [155, 387] on button "Edit All" at bounding box center [150, 388] width 24 height 12
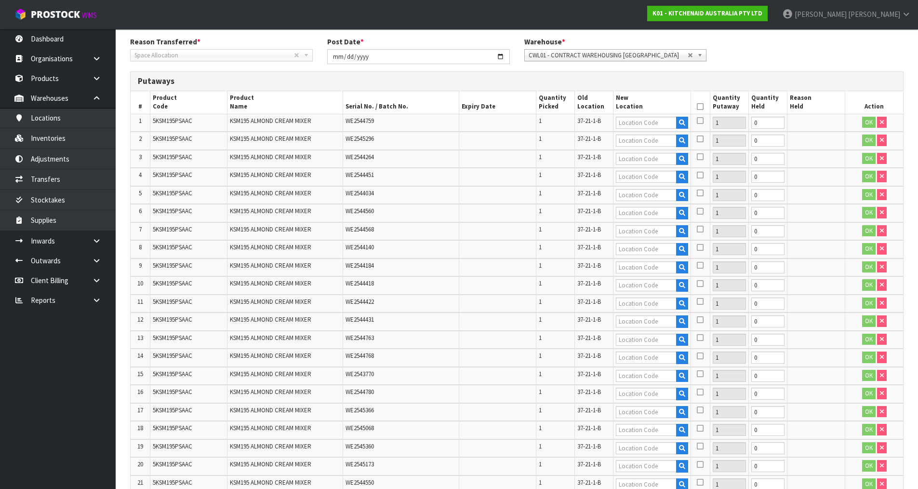
scroll to position [90, 0]
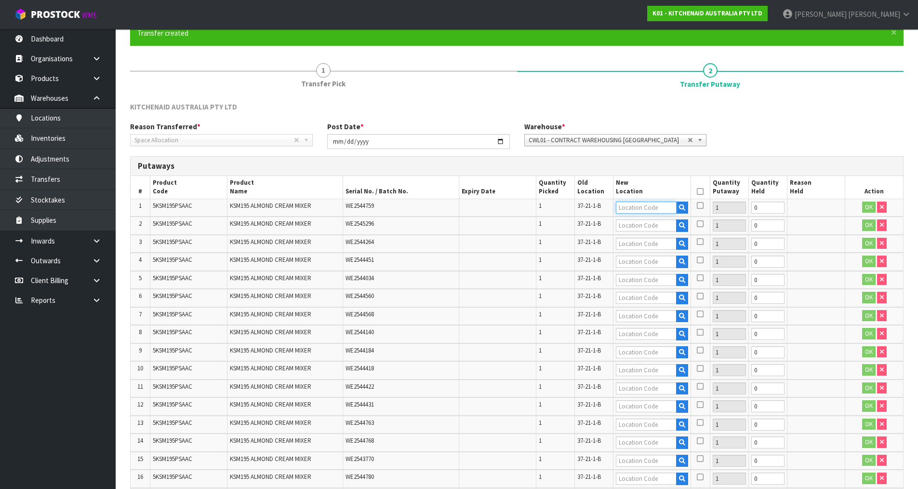
click at [638, 207] on input "text" at bounding box center [646, 207] width 60 height 12
type input "37-21-2-"
click at [664, 238] on link "37-21-2- B" at bounding box center [654, 236] width 76 height 13
type input "37-21-2-B"
click at [699, 204] on icon at bounding box center [700, 205] width 7 height 8
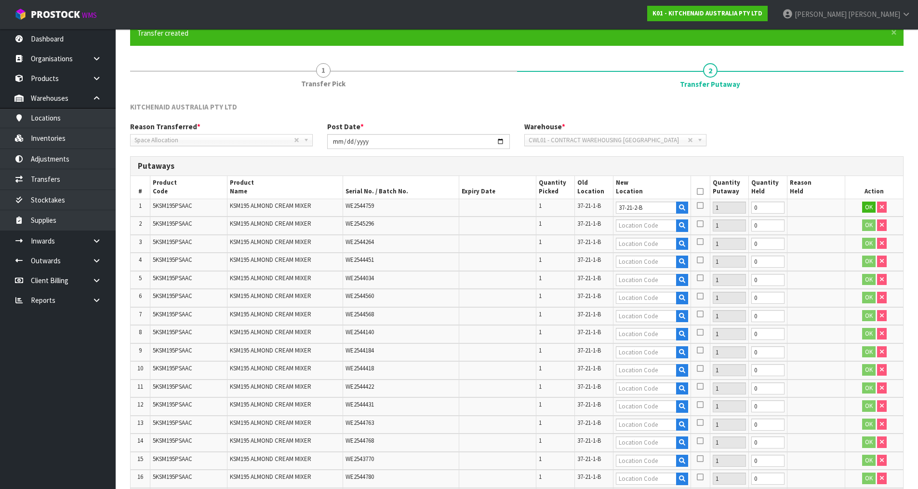
click at [0, 0] on input "checkbox" at bounding box center [0, 0] width 0 height 0
click at [868, 208] on button "OK" at bounding box center [868, 207] width 13 height 12
click at [669, 205] on link "Fill" at bounding box center [670, 205] width 13 height 8
type input "37-21-2-B"
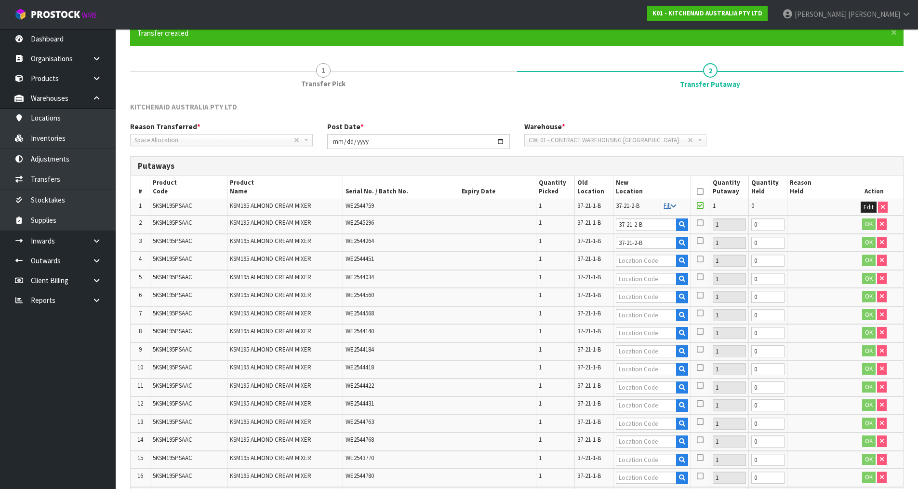
type input "37-21-2-B"
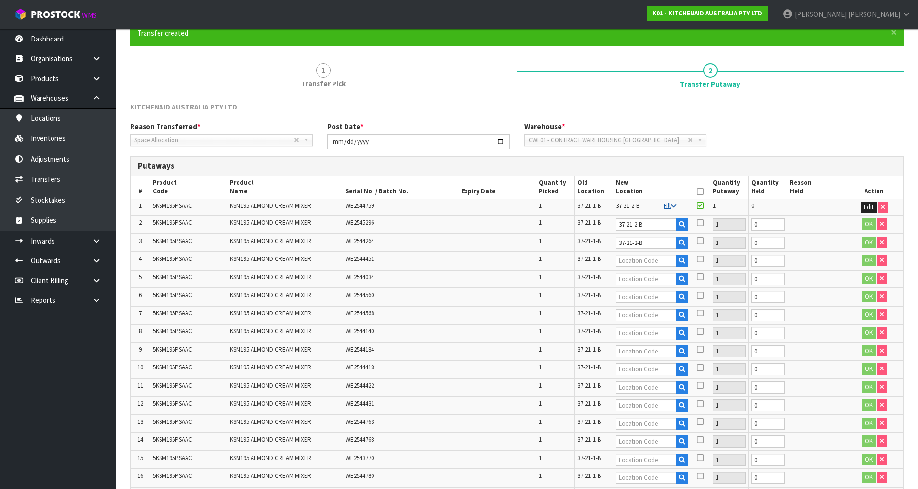
type input "37-21-2-B"
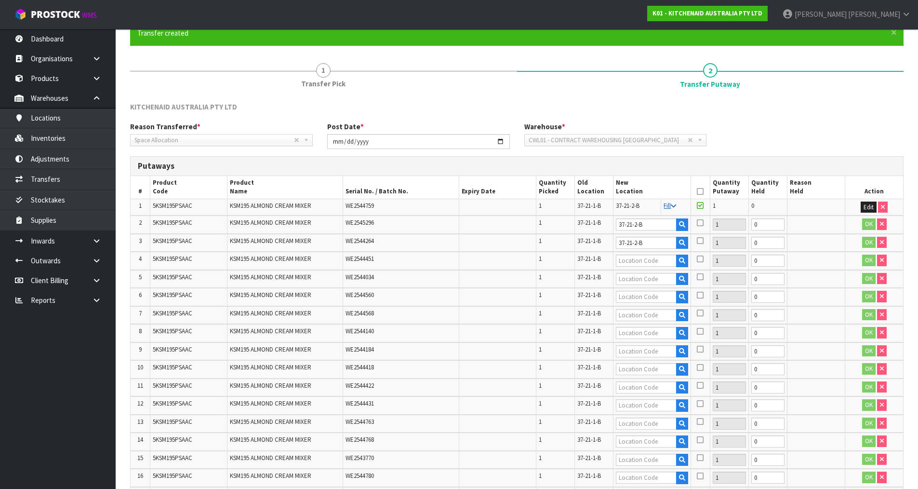
type input "37-21-2-B"
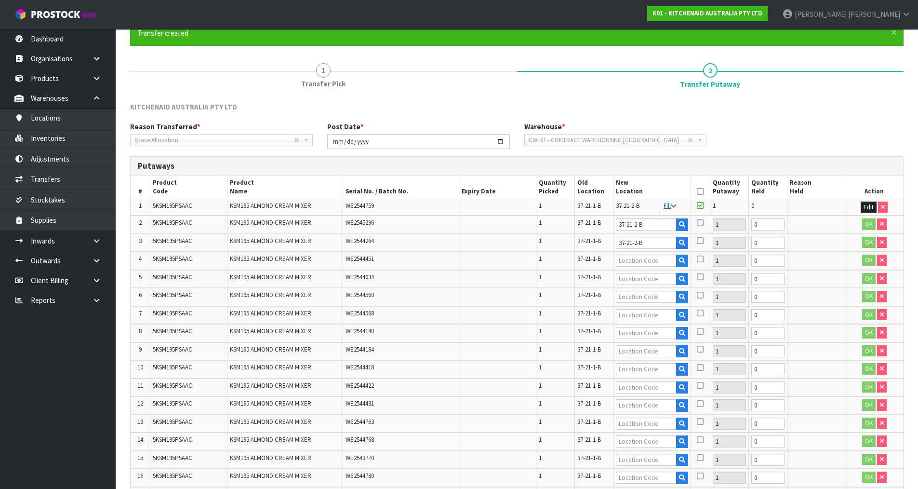
type input "37-21-2-B"
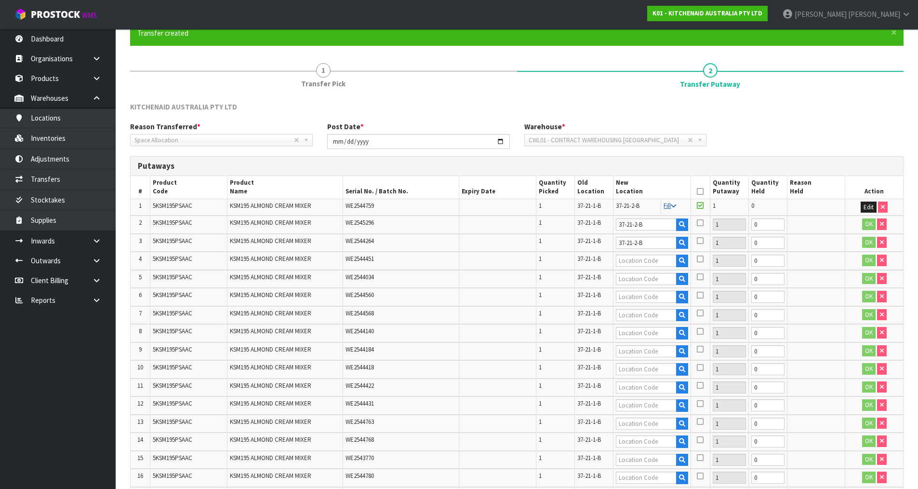
type input "37-21-2-B"
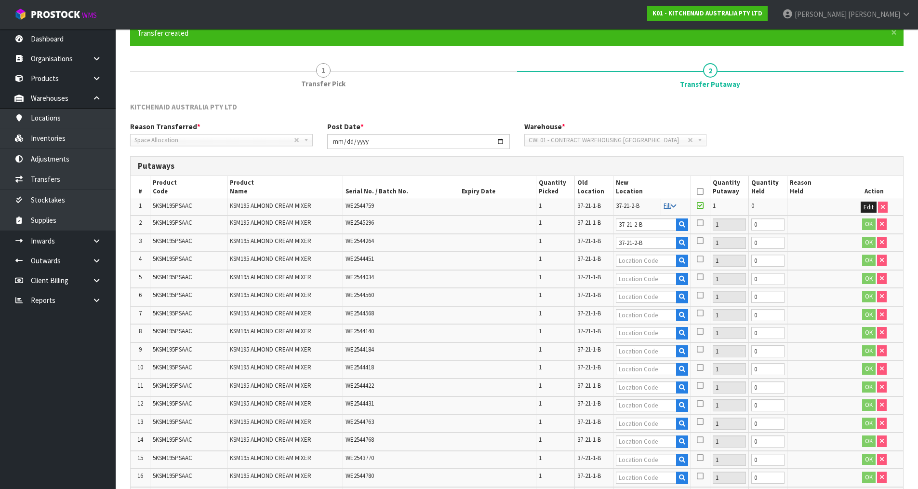
type input "37-21-2-B"
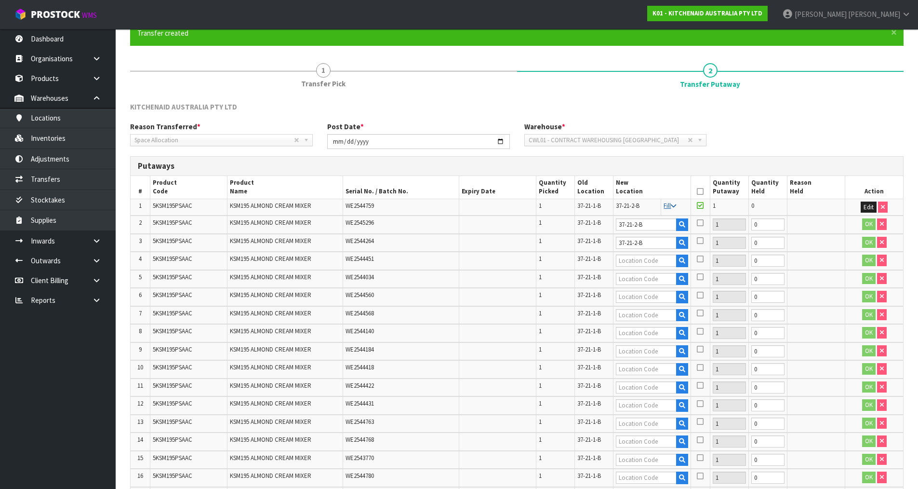
type input "37-21-2-B"
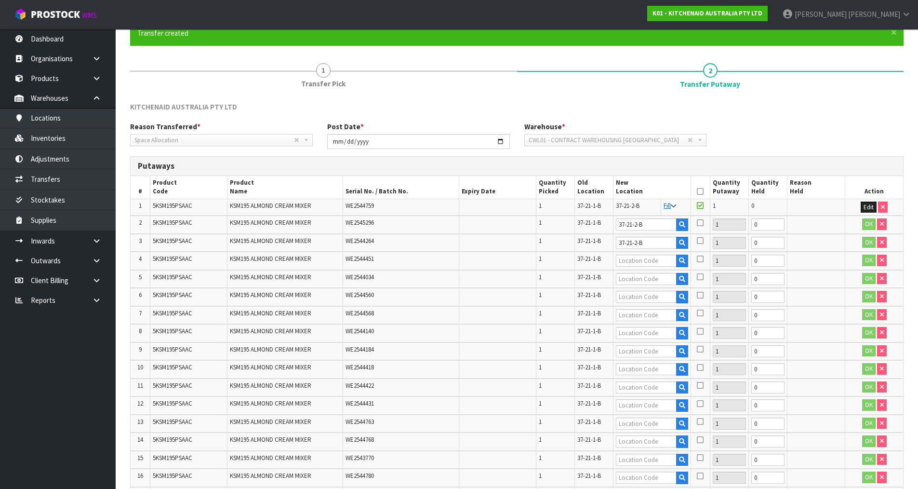
type input "37-21-2-B"
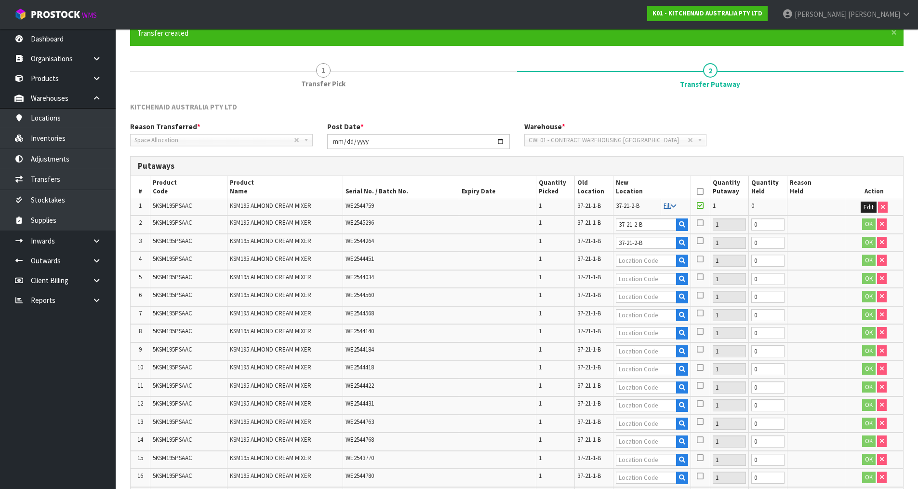
type input "37-21-2-B"
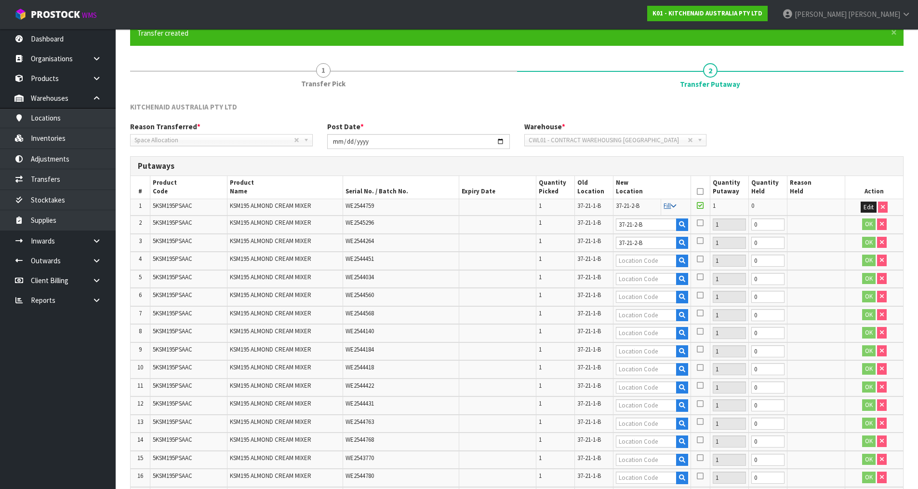
type input "37-21-2-B"
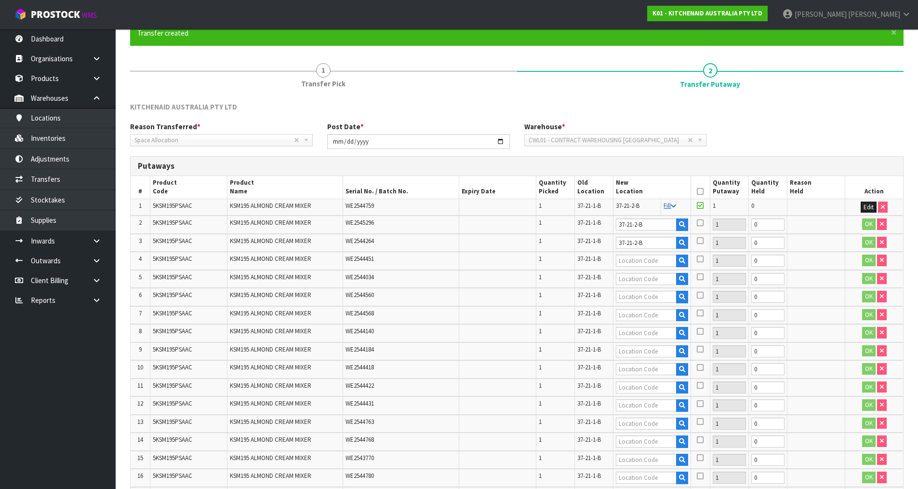
type input "37-21-2-B"
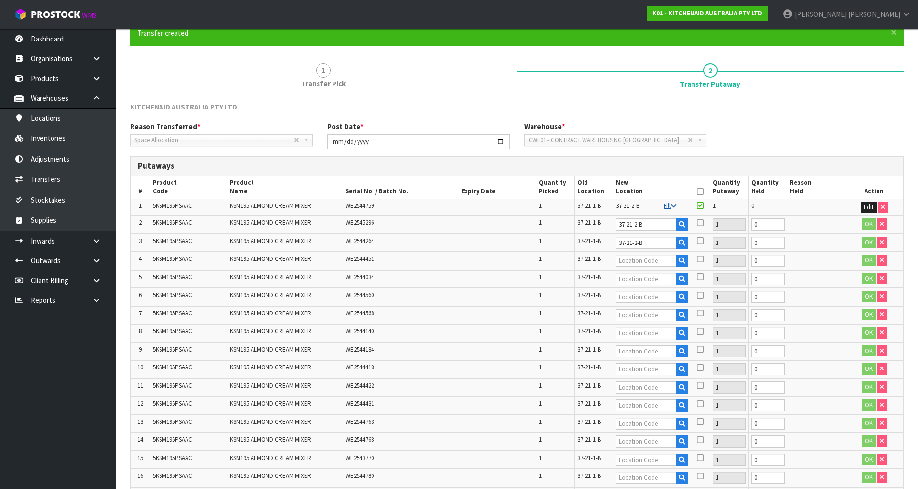
type input "37-21-2-B"
click at [703, 192] on icon at bounding box center [700, 191] width 7 height 0
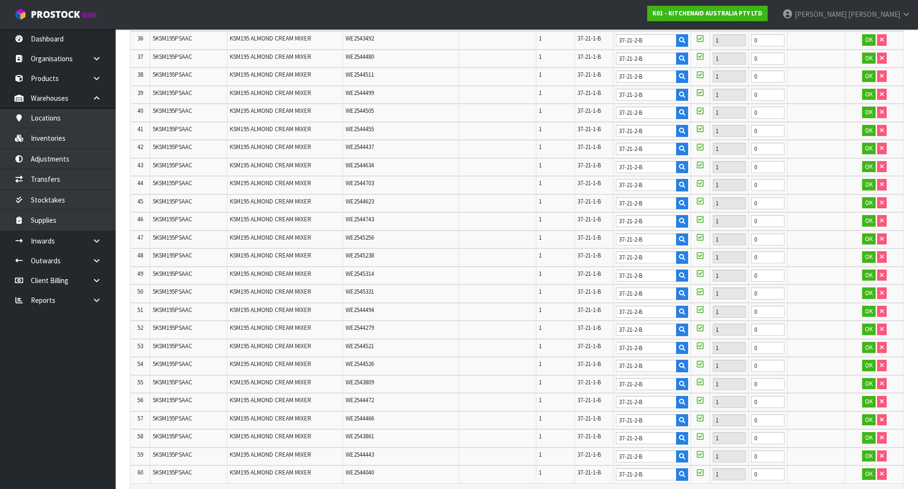
scroll to position [995, 0]
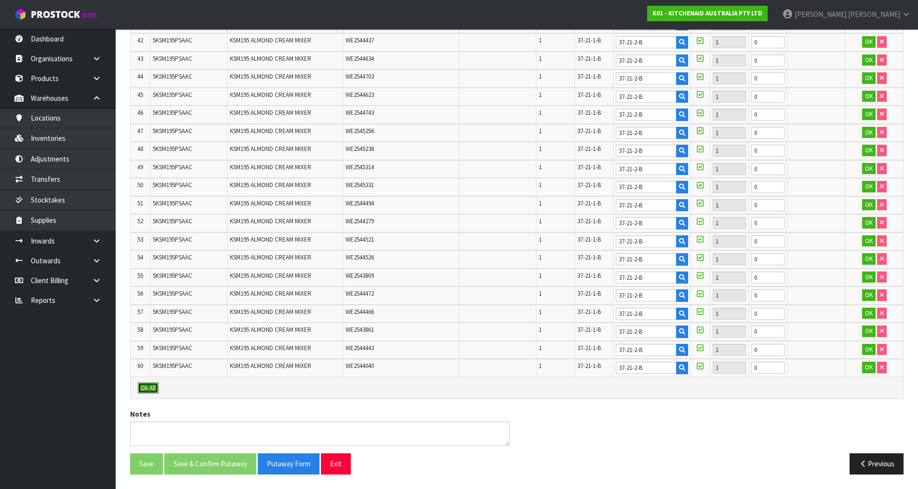
click at [154, 388] on button "Ok All" at bounding box center [148, 388] width 21 height 12
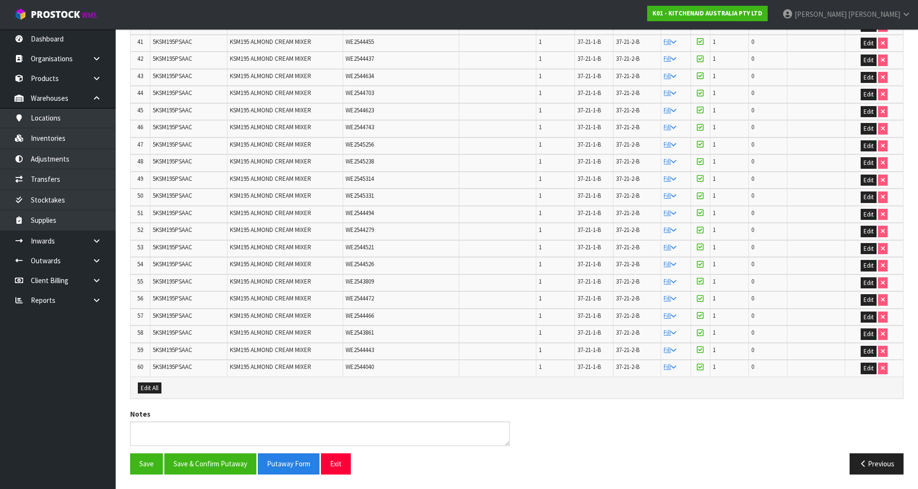
scroll to position [938, 0]
click at [219, 464] on button "Save & Confirm Putaway" at bounding box center [210, 463] width 92 height 21
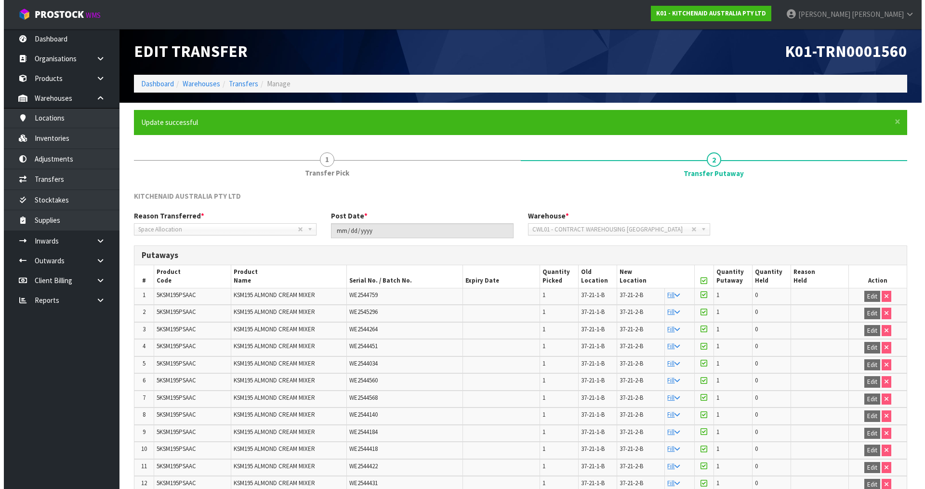
scroll to position [0, 0]
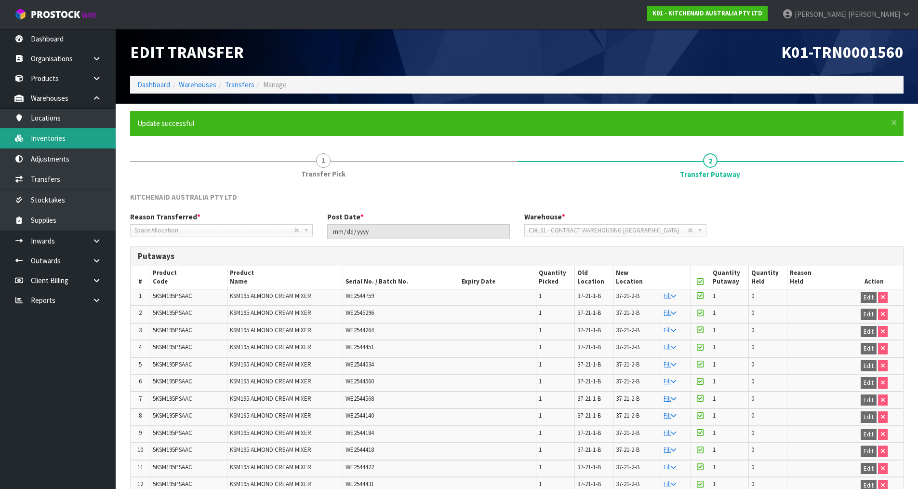
click at [59, 142] on link "Inventories" at bounding box center [58, 138] width 116 height 20
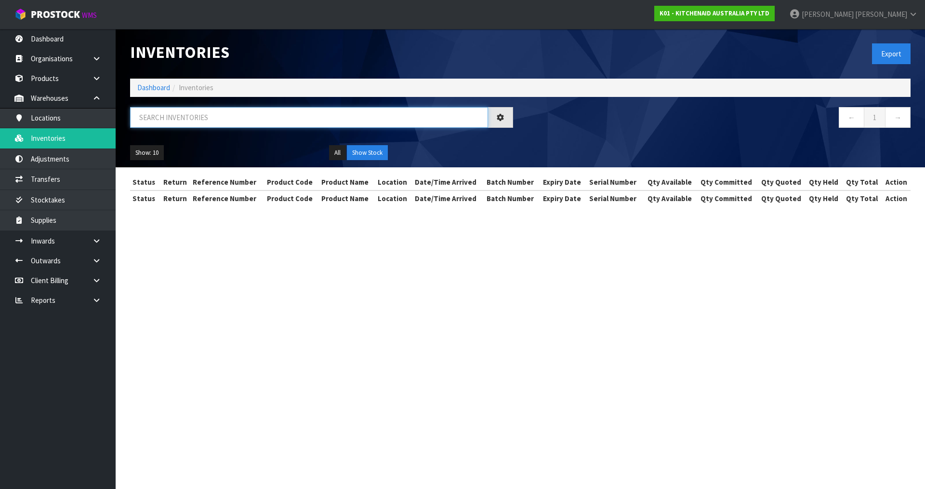
click at [247, 116] on input "text" at bounding box center [309, 117] width 358 height 21
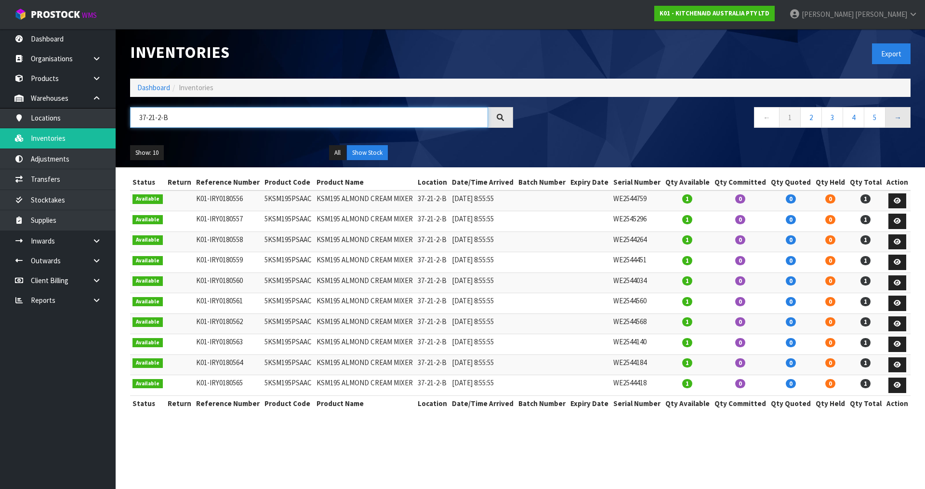
type input "37-21-2-B"
click at [898, 122] on link "→" at bounding box center [898, 117] width 26 height 21
click at [899, 120] on link "→" at bounding box center [898, 117] width 26 height 21
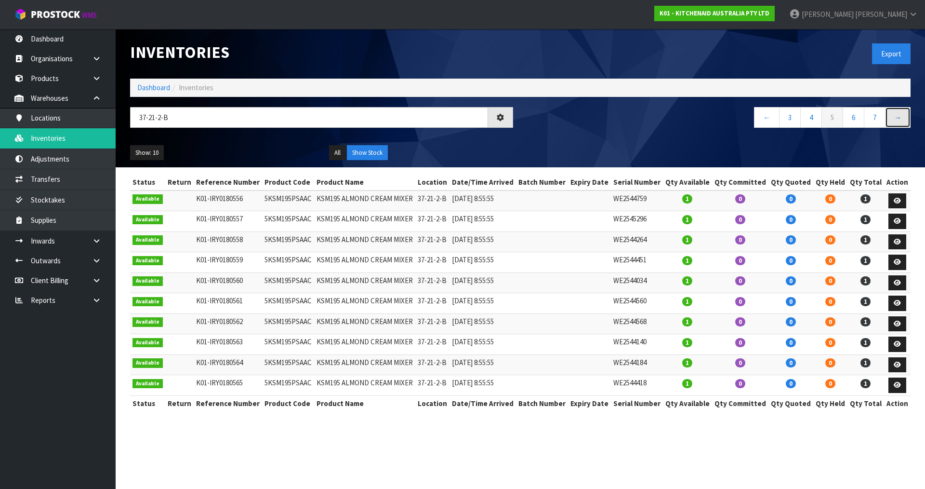
click at [899, 120] on link "→" at bounding box center [898, 117] width 26 height 21
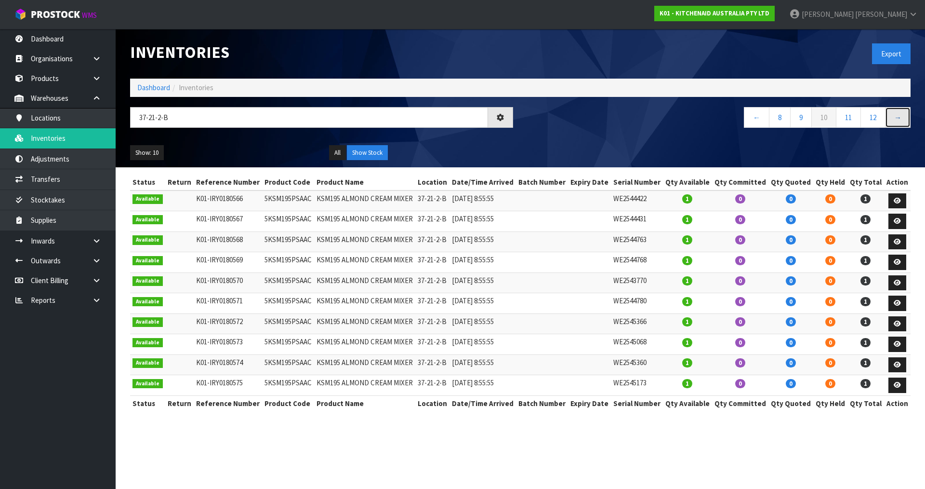
click at [899, 120] on link "→" at bounding box center [898, 117] width 26 height 21
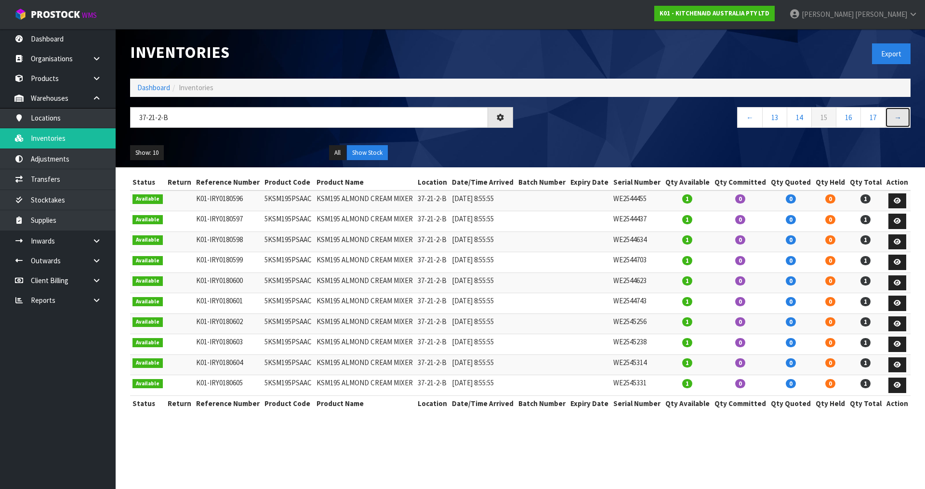
click at [899, 120] on link "→" at bounding box center [898, 117] width 26 height 21
click at [278, 195] on td "5KSM195PSAAC" at bounding box center [288, 200] width 52 height 21
copy td "5KSM195PSAAC"
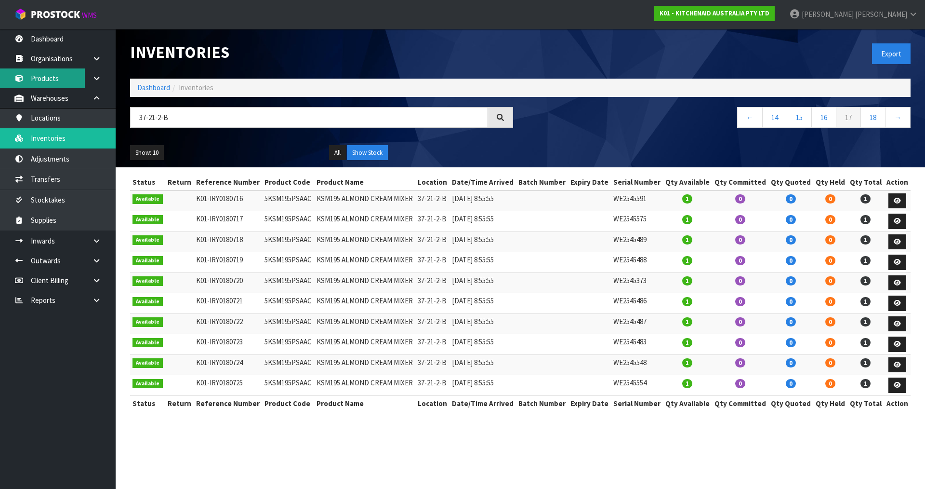
click at [61, 85] on link "Products" at bounding box center [58, 78] width 116 height 20
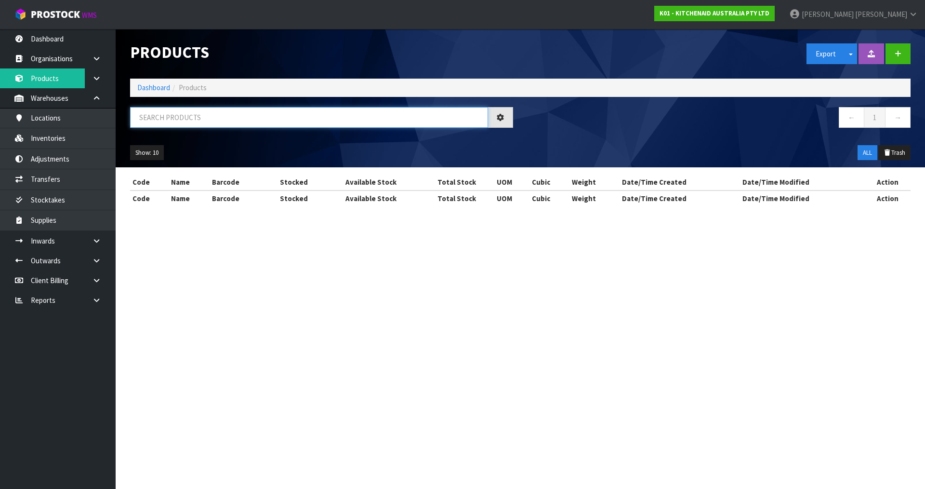
click at [188, 123] on input "text" at bounding box center [309, 117] width 358 height 21
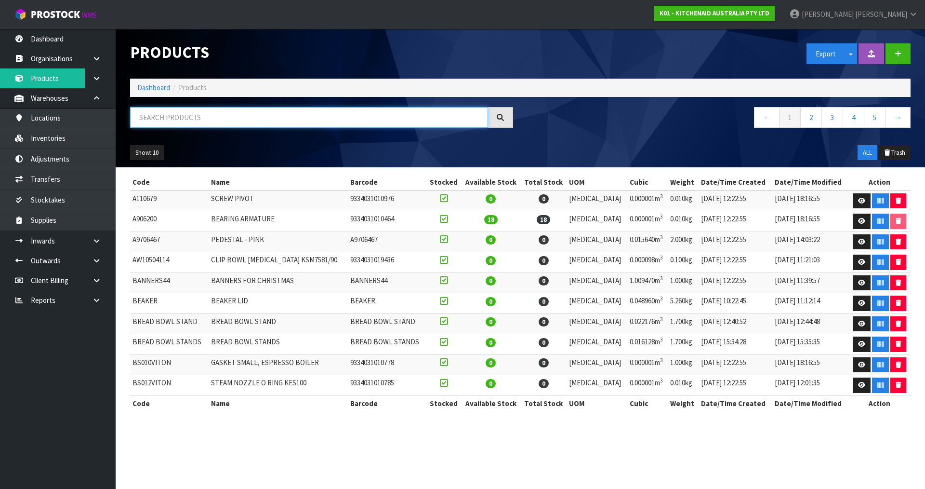
paste input "5KSM195PSAAC"
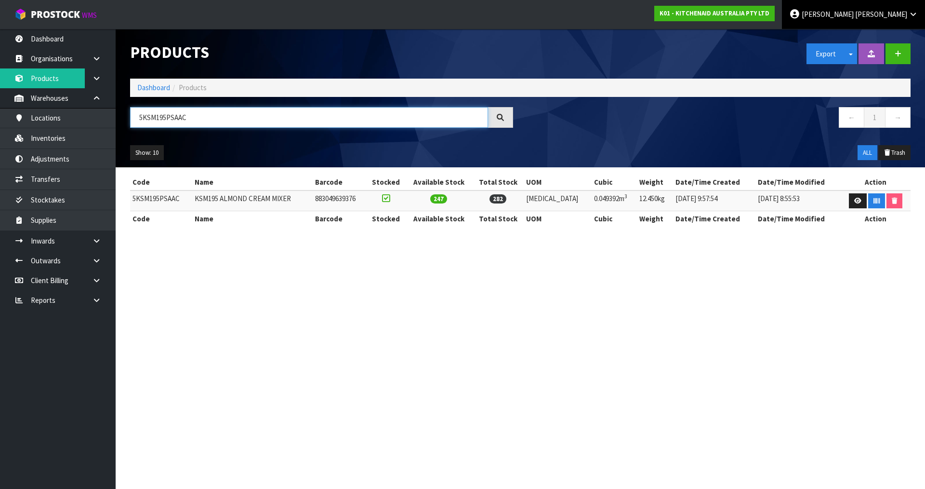
type input "5KSM195PSAAC"
click at [854, 12] on span "Karlene" at bounding box center [828, 14] width 52 height 9
click at [890, 41] on link "Logout" at bounding box center [887, 38] width 76 height 13
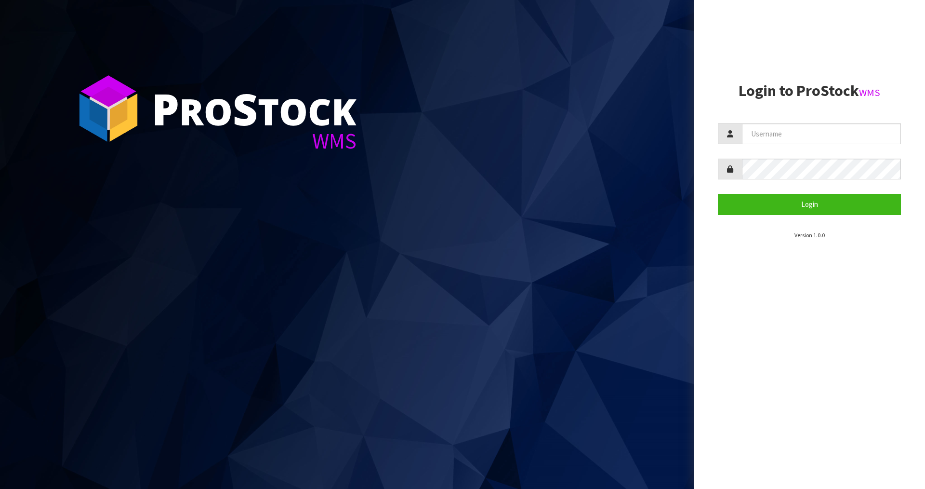
click at [867, 145] on form "Login" at bounding box center [809, 168] width 183 height 91
click at [871, 139] on input "text" at bounding box center [821, 133] width 159 height 21
type input "tarshae"
click at [737, 175] on div at bounding box center [809, 169] width 183 height 21
drag, startPoint x: 782, startPoint y: 127, endPoint x: 659, endPoint y: 120, distance: 123.6
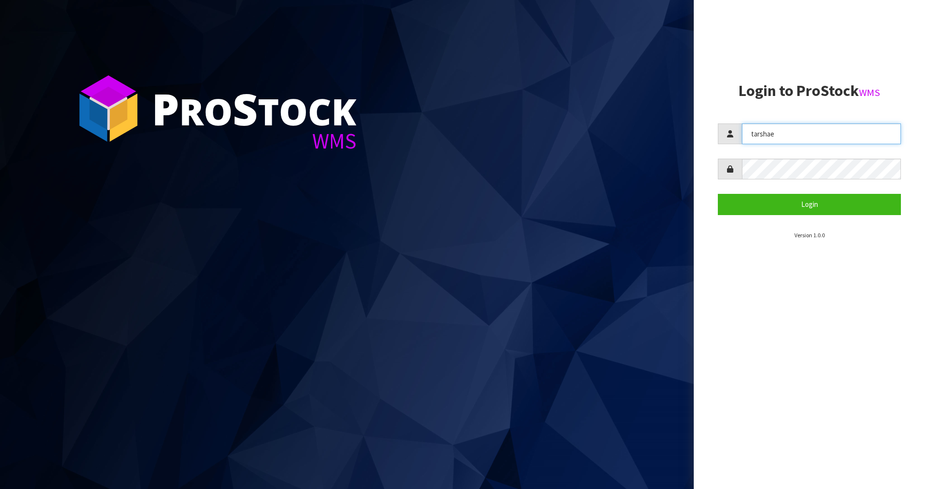
click at [667, 122] on div "P ro S tock WMS Login to ProStock WMS [GEOGRAPHIC_DATA] Login Version 1.0.0" at bounding box center [462, 244] width 925 height 489
